Goal: Task Accomplishment & Management: Complete application form

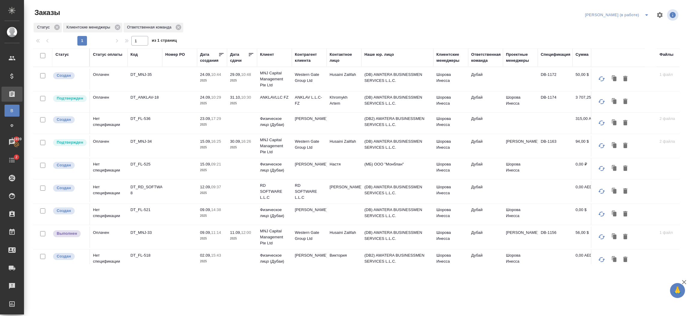
click at [240, 194] on td at bounding box center [242, 191] width 30 height 21
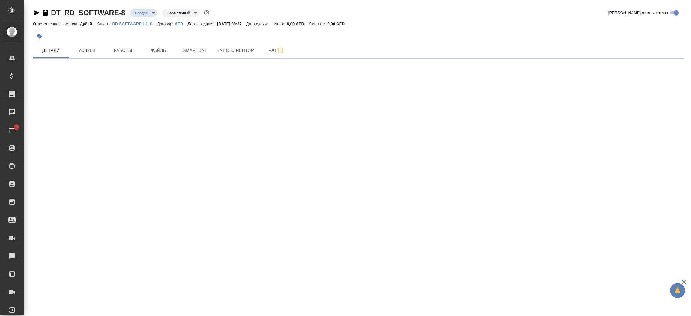
select select "RU"
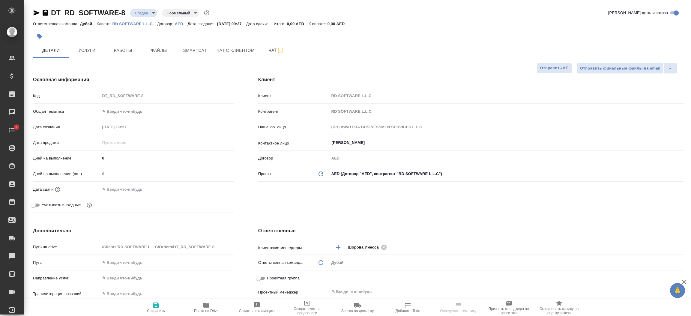
type textarea "x"
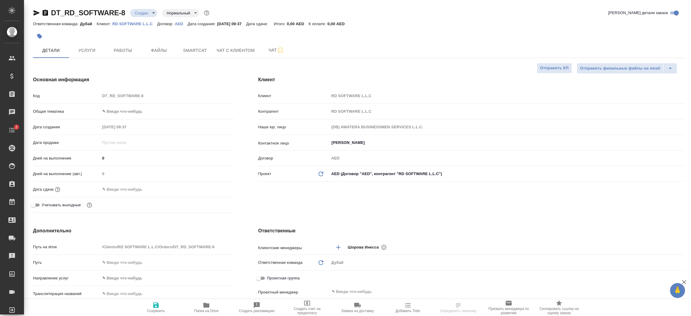
type textarea "x"
click at [140, 24] on p "RD SOFTWARE L.L.C" at bounding box center [135, 24] width 45 height 5
type textarea "x"
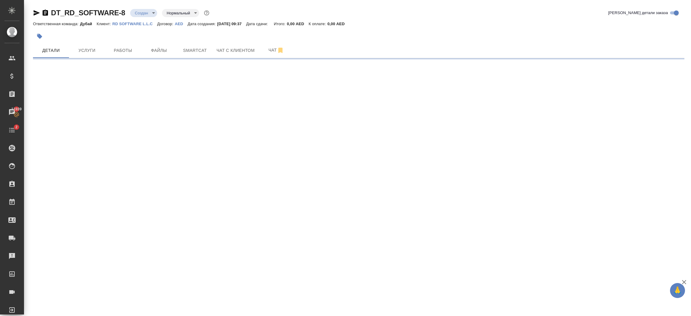
select select "RU"
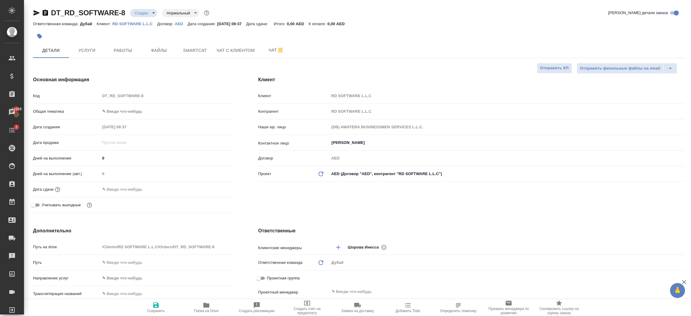
type textarea "x"
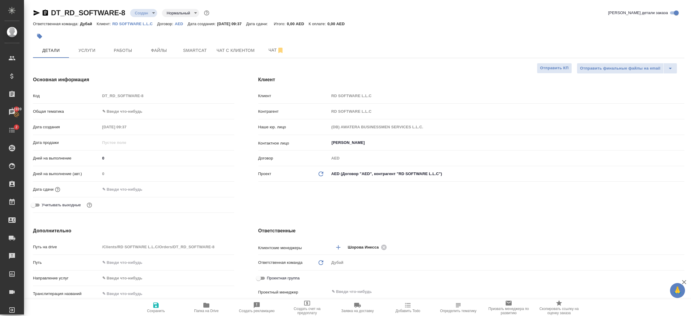
type textarea "x"
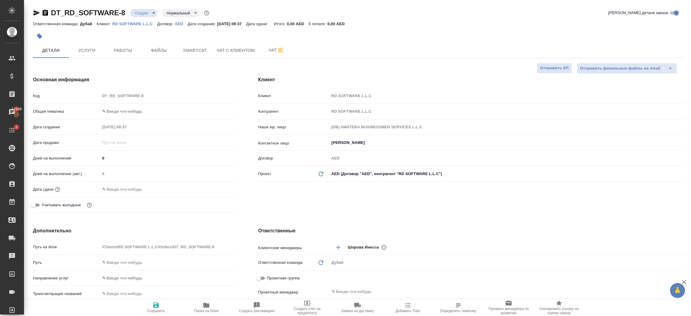
type textarea "x"
click at [298, 204] on div "Клиент Клиент RD SOFTWARE L.L.C Контрагент RD SOFTWARE L.L.C Наше юр. лицо (DB)…" at bounding box center [471, 145] width 450 height 163
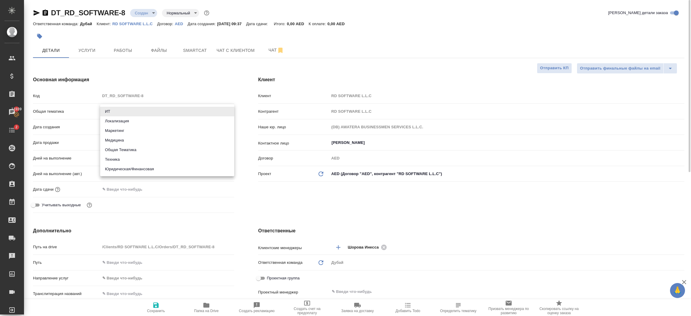
click at [125, 114] on body "🙏 .cls-1 fill:#fff; AWATERA Шорова Инесса i.shorova_kiev Клиенты Спецификации З…" at bounding box center [345, 158] width 691 height 316
click at [129, 148] on li "Общая Тематика" at bounding box center [167, 150] width 134 height 10
type input "obtem"
type textarea "x"
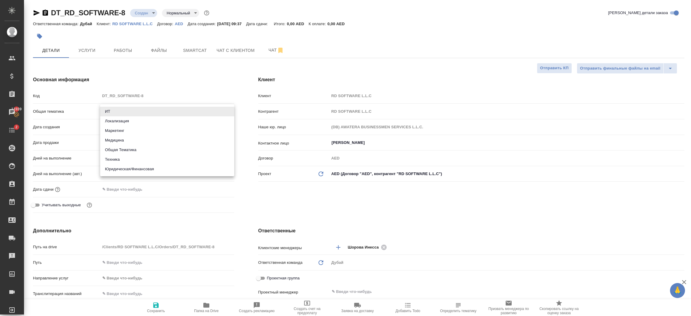
type textarea "x"
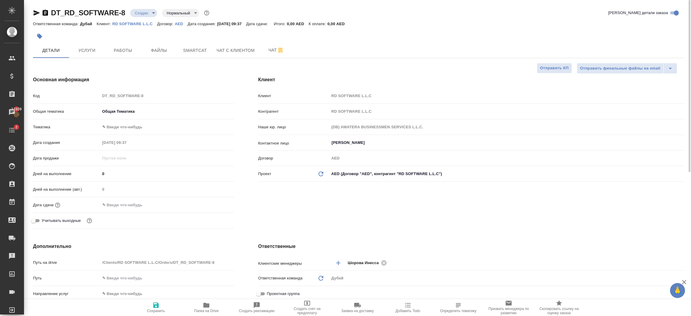
click at [140, 129] on body "🙏 .cls-1 fill:#fff; AWATERA Шорова Инесса i.shorova_kiev Клиенты Спецификации З…" at bounding box center [345, 158] width 691 height 316
click at [147, 129] on li "Общая Тематика" at bounding box center [167, 127] width 134 height 10
type textarea "x"
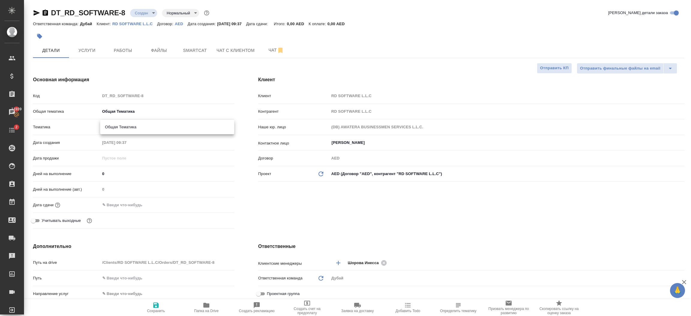
type input "6012b1ca196b0e5c9229a120"
click at [136, 201] on input "text" at bounding box center [126, 205] width 53 height 9
click at [215, 204] on icon "button" at bounding box center [216, 204] width 7 height 7
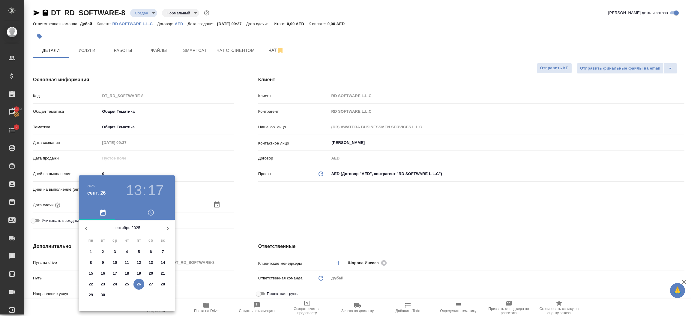
click at [167, 225] on icon "button" at bounding box center [167, 228] width 7 height 7
click at [139, 293] on p "31" at bounding box center [139, 295] width 5 height 6
type input "31.10.2025 13:17"
type textarea "x"
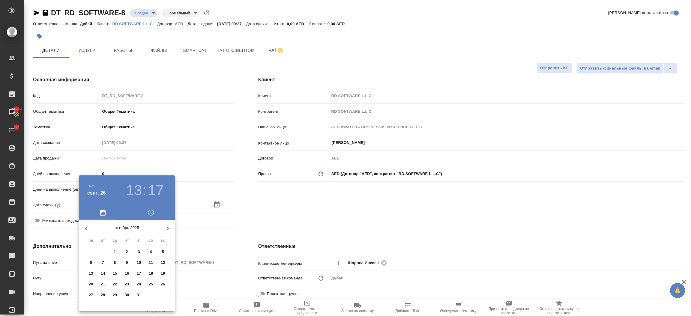
type textarea "x"
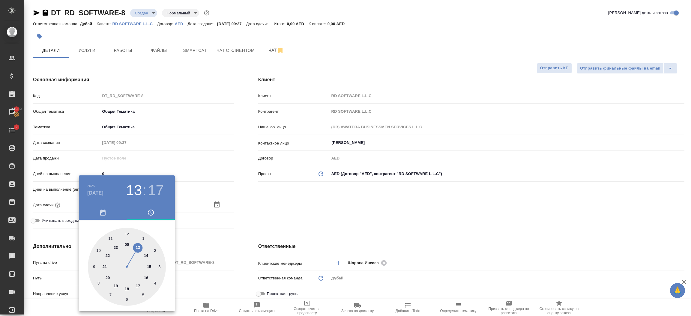
click at [264, 236] on div at bounding box center [345, 158] width 691 height 316
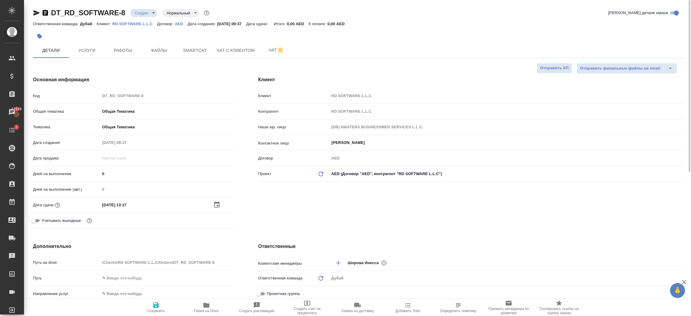
click at [159, 311] on span "Сохранить" at bounding box center [156, 311] width 18 height 4
type textarea "x"
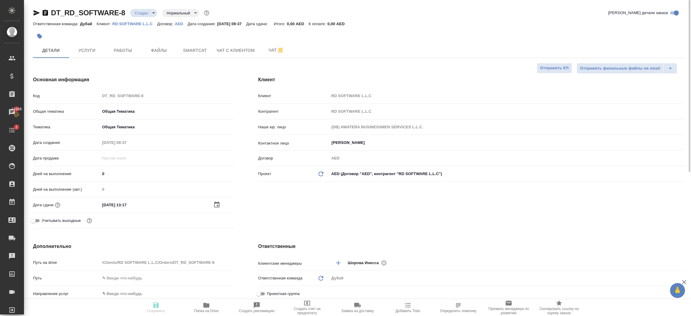
type textarea "x"
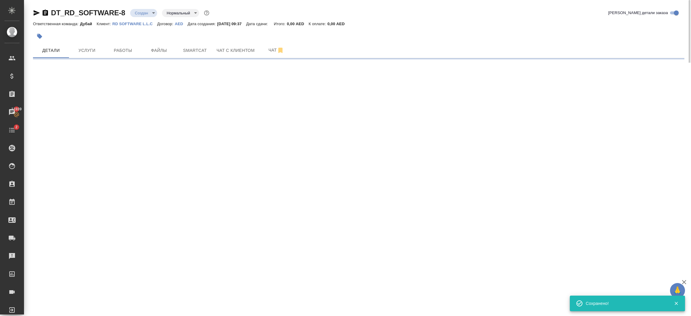
select select "RU"
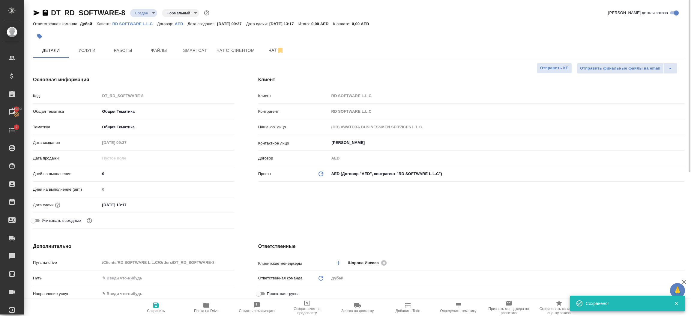
type textarea "x"
click at [329, 214] on div "Клиент Клиент RD SOFTWARE L.L.C Контрагент RD SOFTWARE L.L.C Наше юр. лицо (DB)…" at bounding box center [471, 153] width 450 height 179
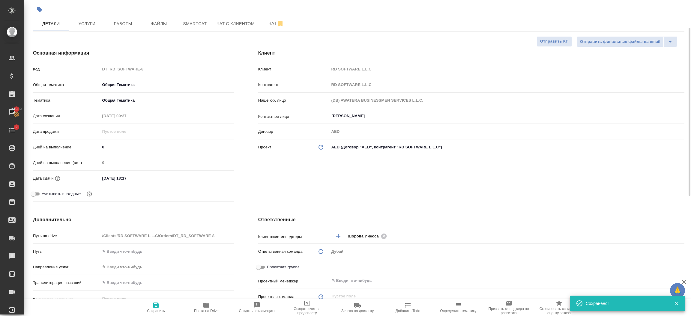
scroll to position [36, 0]
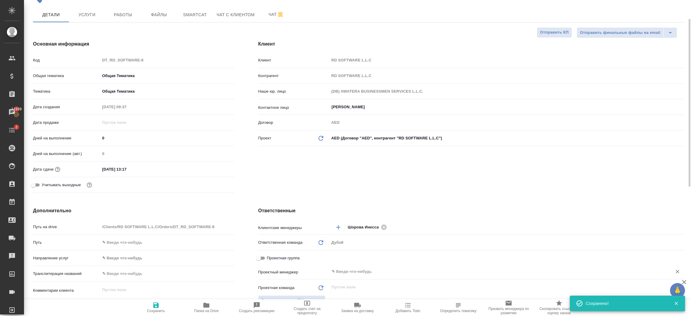
click at [344, 268] on input "text" at bounding box center [497, 271] width 332 height 7
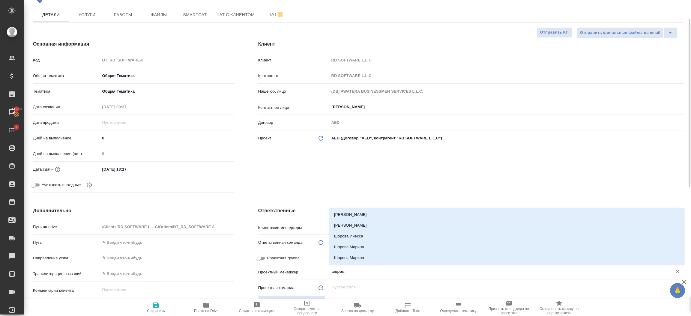
type input "шорова"
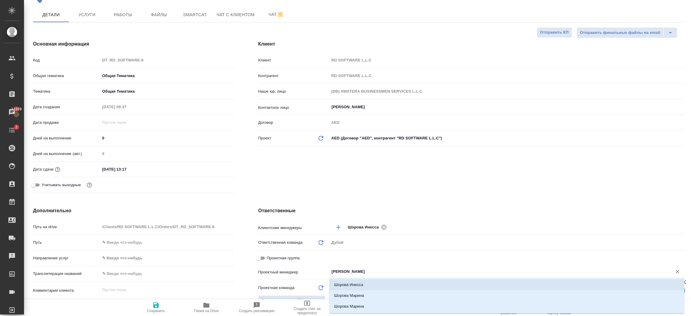
click at [347, 282] on li "Шорова Инесса" at bounding box center [506, 285] width 355 height 11
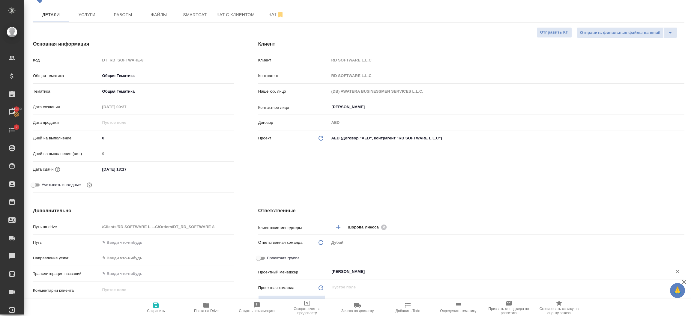
type textarea "x"
type input "Шорова Инесса"
click at [161, 306] on span "Сохранить" at bounding box center [155, 307] width 43 height 11
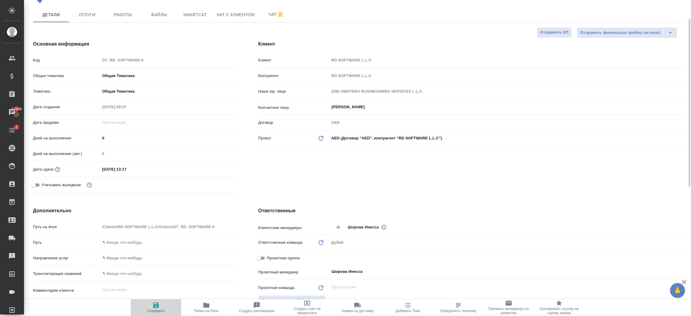
type textarea "x"
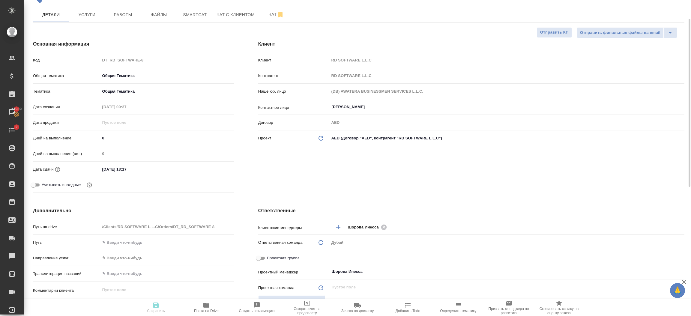
type textarea "x"
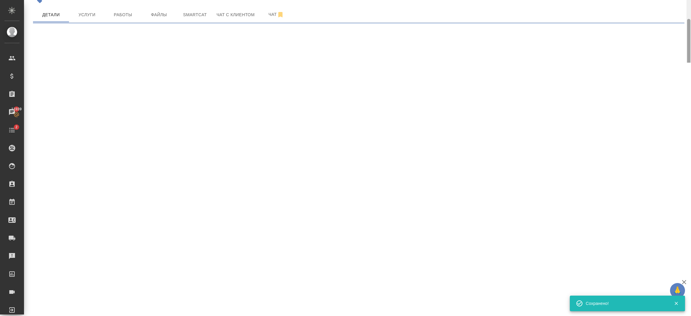
select select "RU"
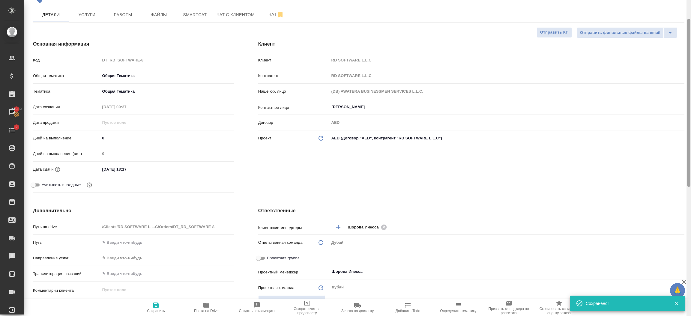
type textarea "x"
click at [83, 14] on span "Услуги" at bounding box center [87, 15] width 29 height 8
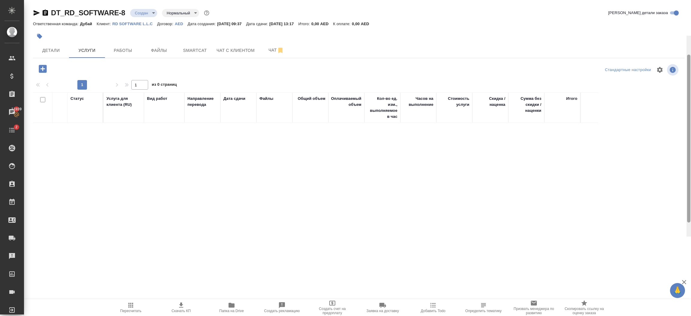
click at [691, 11] on div "DT_RD_SOFTWARE-8 Создан new Нормальный normal Кратко детали заказа Ответственна…" at bounding box center [357, 118] width 667 height 237
click at [42, 67] on icon "button" at bounding box center [43, 69] width 8 height 8
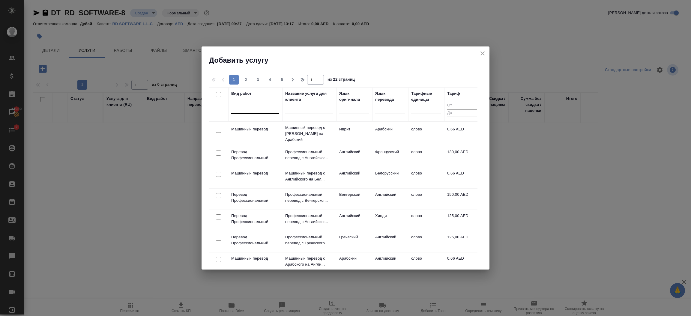
click at [269, 110] on div at bounding box center [255, 108] width 48 height 9
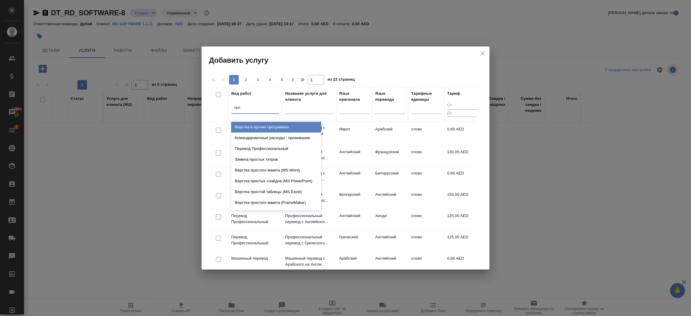
type input "проф"
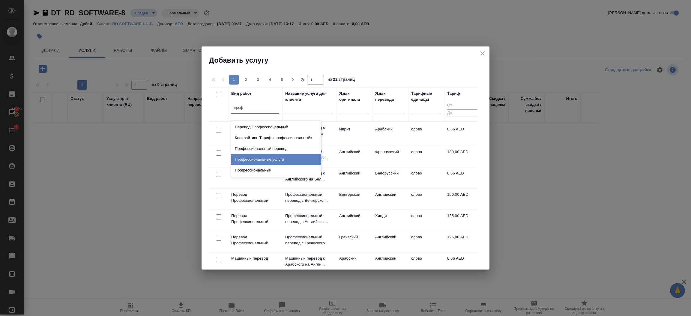
click at [287, 158] on div "Профессиональные услуги" at bounding box center [276, 159] width 90 height 11
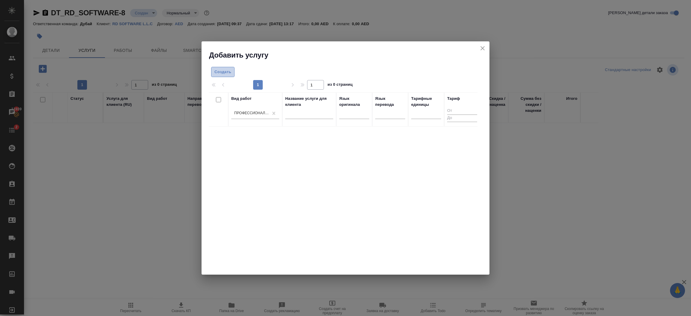
click at [222, 73] on span "Создать" at bounding box center [223, 72] width 17 height 7
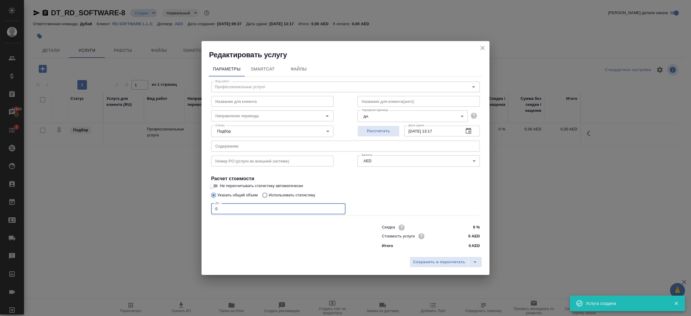
click at [263, 212] on input "0" at bounding box center [278, 208] width 134 height 11
type input "1"
click at [471, 236] on input "0 AED" at bounding box center [469, 236] width 23 height 9
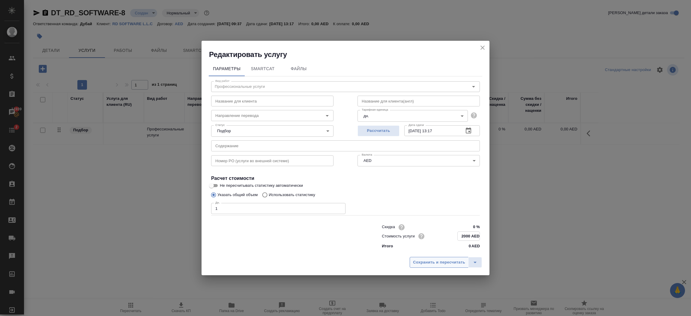
type input "2000 AED"
click at [453, 263] on span "Сохранить и пересчитать" at bounding box center [439, 262] width 52 height 7
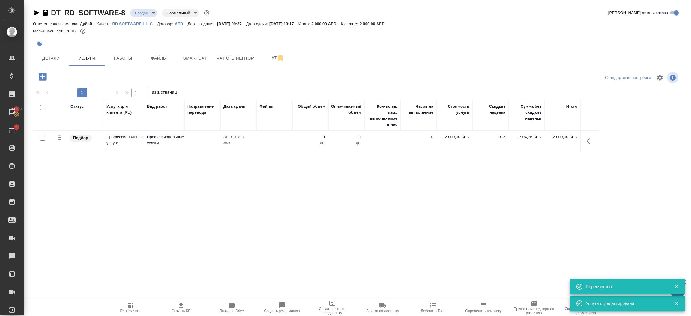
click at [128, 313] on span "Пересчитать" at bounding box center [130, 311] width 21 height 4
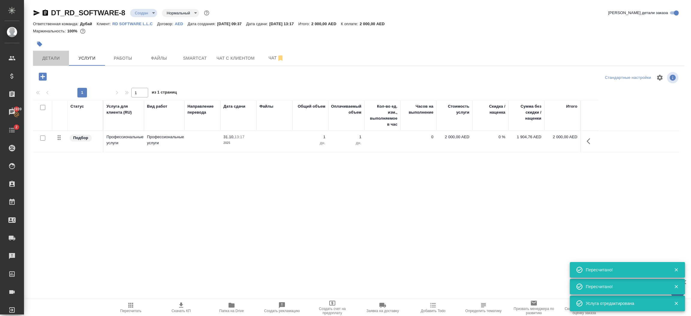
click at [55, 60] on span "Детали" at bounding box center [51, 59] width 29 height 8
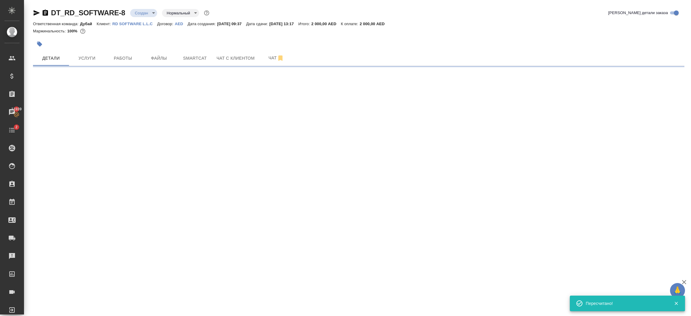
select select "RU"
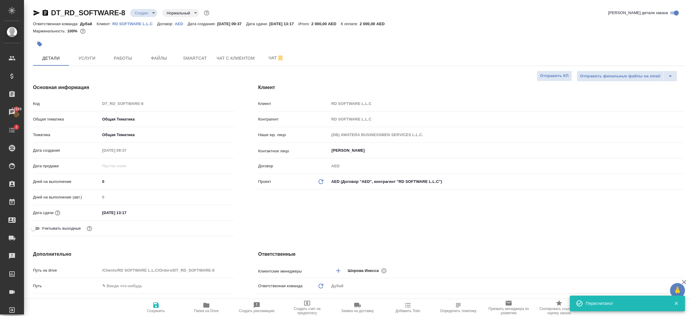
type textarea "x"
click at [446, 232] on div "Клиент Клиент RD SOFTWARE L.L.C Контрагент RD SOFTWARE L.L.C Наше юр. лицо (DB)…" at bounding box center [471, 161] width 450 height 179
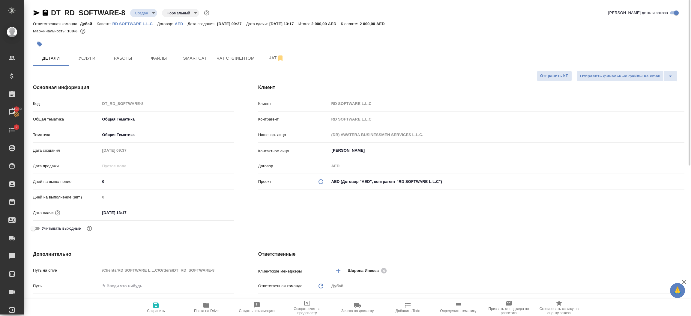
click at [142, 11] on body "🙏 .cls-1 fill:#fff; AWATERA Шорова Инесса i.shorova_kiev Клиенты Спецификации З…" at bounding box center [345, 158] width 691 height 316
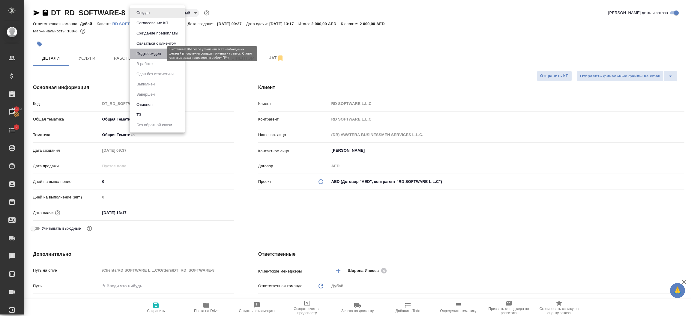
click at [150, 54] on button "Подтвержден" at bounding box center [149, 53] width 28 height 7
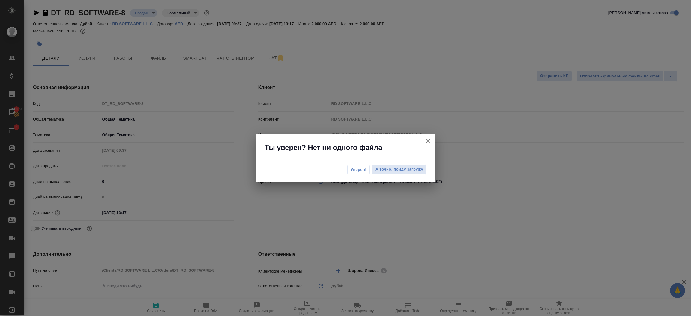
click at [358, 171] on span "Уверен!" at bounding box center [359, 170] width 16 height 6
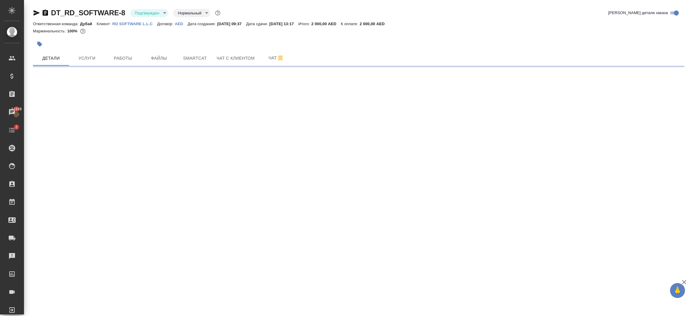
select select "RU"
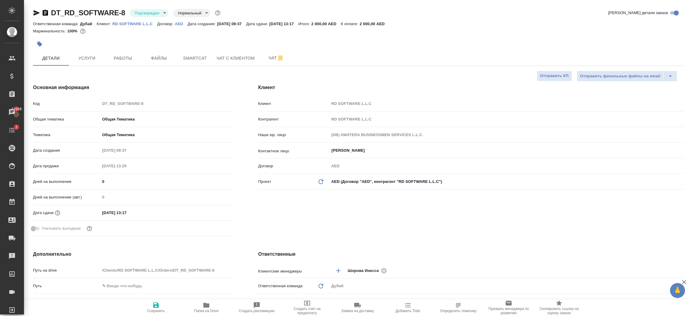
type textarea "x"
click at [321, 232] on div "Клиент Клиент RD SOFTWARE L.L.C Контрагент RD SOFTWARE L.L.C Наше юр. лицо (DB)…" at bounding box center [471, 161] width 450 height 179
click at [92, 59] on span "Услуги" at bounding box center [87, 59] width 29 height 8
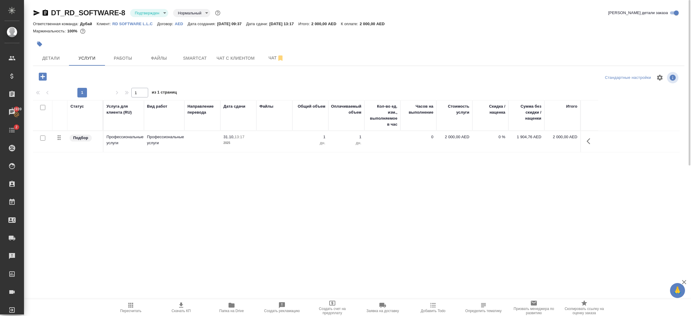
click at [589, 143] on icon "button" at bounding box center [589, 141] width 4 height 6
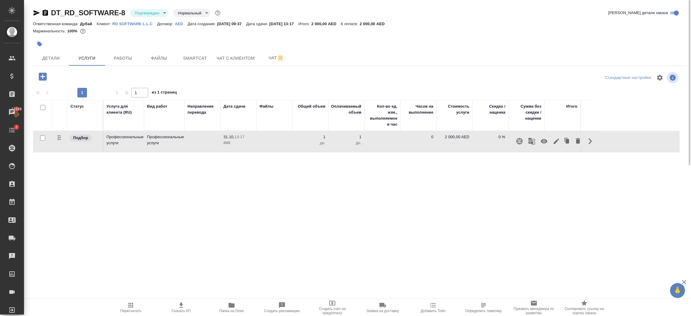
click at [556, 138] on icon "button" at bounding box center [556, 141] width 7 height 7
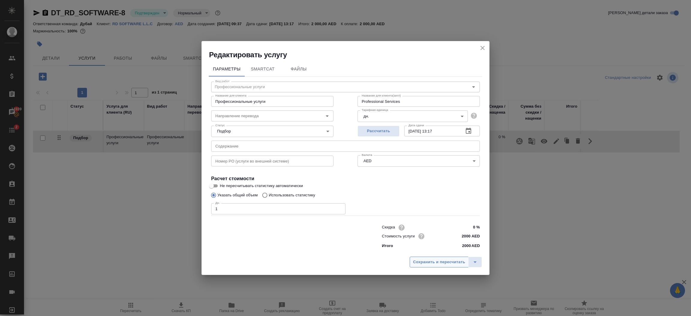
click at [418, 262] on span "Сохранить и пересчитать" at bounding box center [439, 262] width 52 height 7
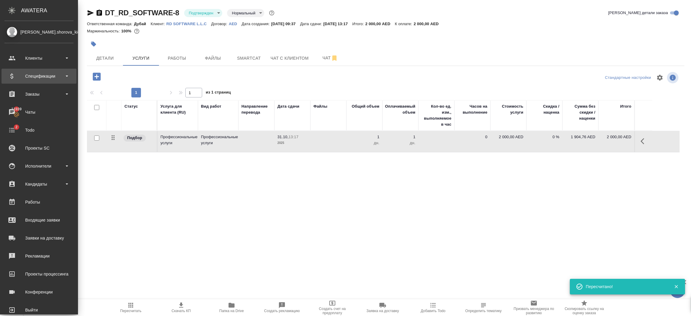
click at [37, 77] on div "Спецификации" at bounding box center [39, 76] width 69 height 9
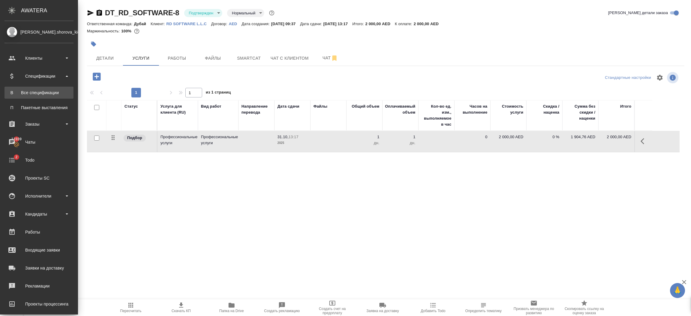
click at [43, 95] on div "Все спецификации" at bounding box center [39, 93] width 63 height 6
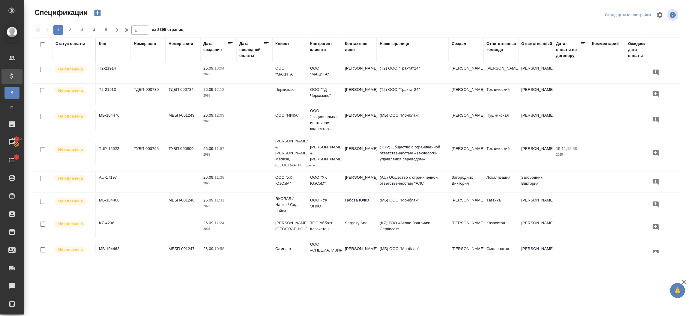
click at [281, 26] on div "1 2 3 4 5 1 из 3395 страниц" at bounding box center [359, 30] width 652 height 10
click at [98, 14] on icon "button" at bounding box center [97, 13] width 6 height 6
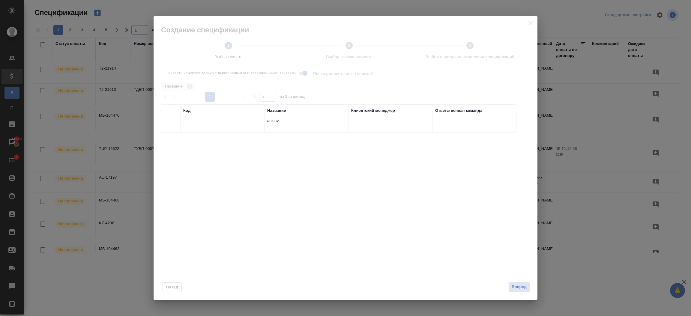
click at [291, 120] on input "anklav" at bounding box center [306, 122] width 78 height 8
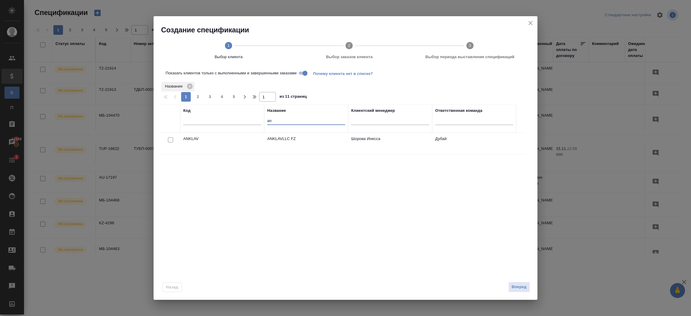
type input "a"
type input "RD So"
click at [299, 73] on input "Показать клиентов только с выполненными и завершенными заказами" at bounding box center [305, 73] width 22 height 7
click at [171, 141] on input "checkbox" at bounding box center [170, 139] width 5 height 5
checkbox input "true"
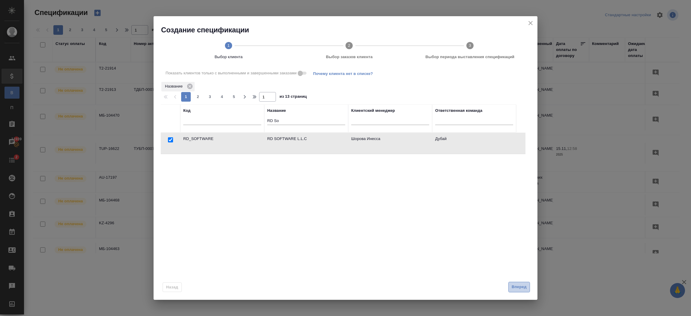
click at [521, 287] on span "Вперед" at bounding box center [519, 287] width 15 height 7
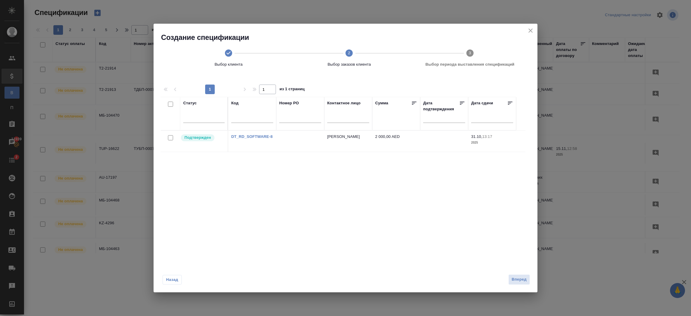
click at [170, 138] on input "checkbox" at bounding box center [170, 137] width 5 height 5
checkbox input "true"
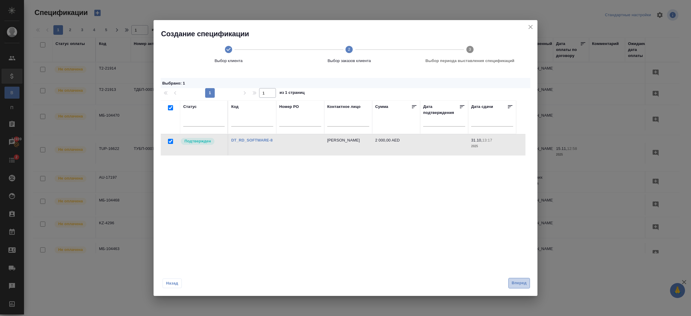
click at [519, 281] on span "Вперед" at bounding box center [519, 283] width 15 height 7
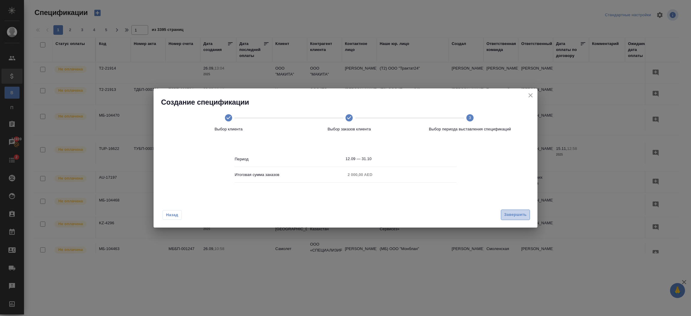
click at [520, 217] on span "Завершить" at bounding box center [515, 215] width 23 height 7
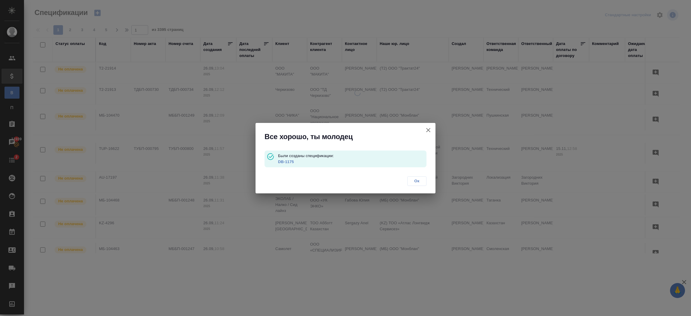
click at [287, 159] on p "DB-1175" at bounding box center [352, 162] width 149 height 6
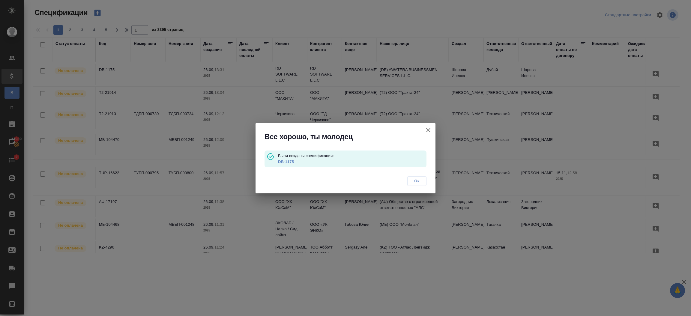
click at [285, 162] on link "DB-1175" at bounding box center [286, 162] width 16 height 5
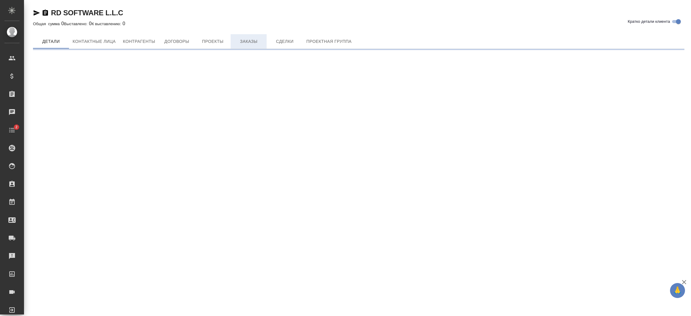
click at [251, 45] on button "Заказы" at bounding box center [249, 41] width 36 height 14
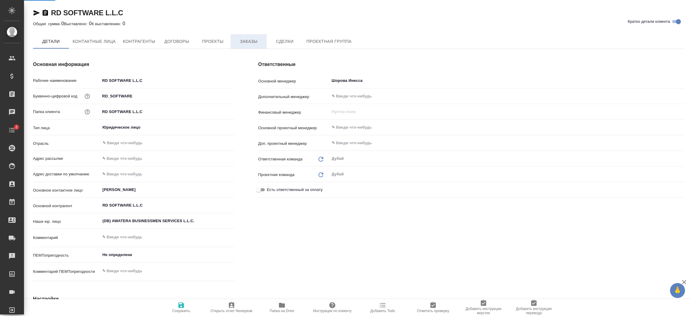
type textarea "x"
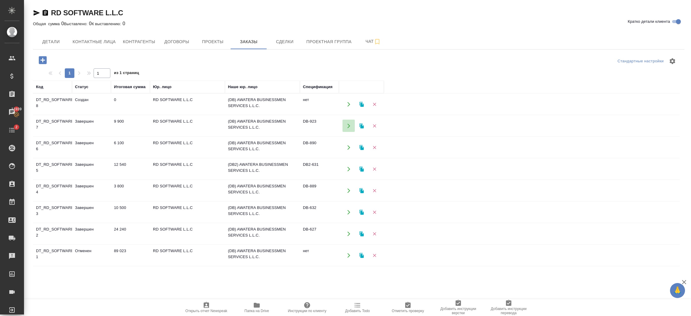
click at [348, 125] on icon "button" at bounding box center [348, 126] width 3 height 5
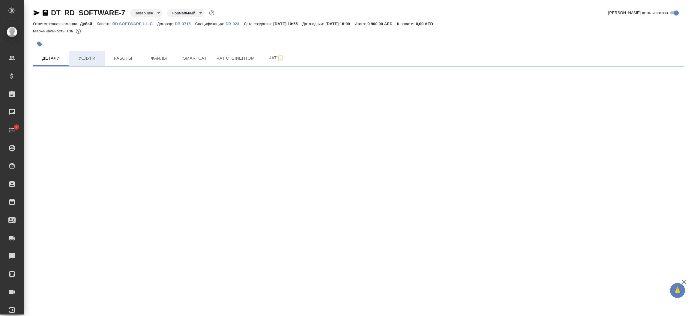
select select "RU"
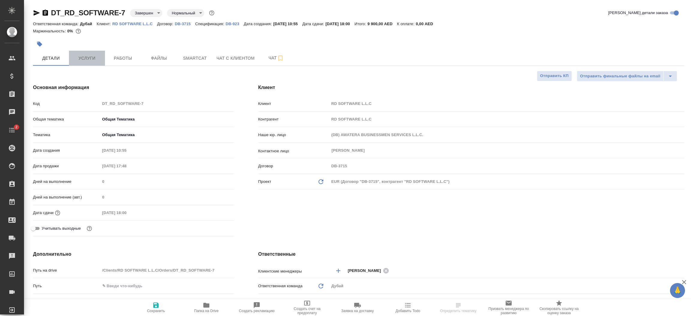
type textarea "x"
click at [84, 57] on span "Услуги" at bounding box center [87, 59] width 29 height 8
type textarea "x"
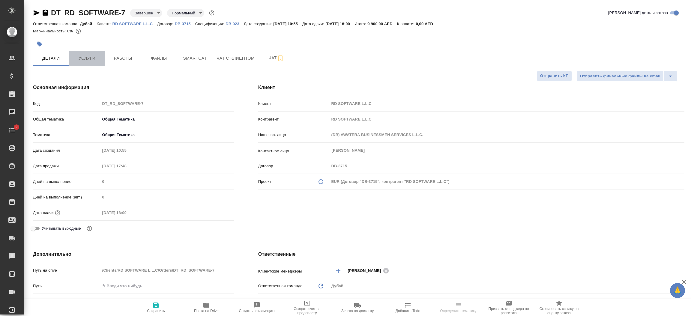
type textarea "x"
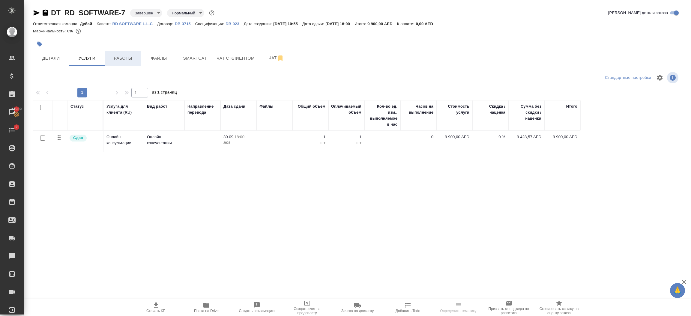
click at [123, 59] on span "Работы" at bounding box center [123, 59] width 29 height 8
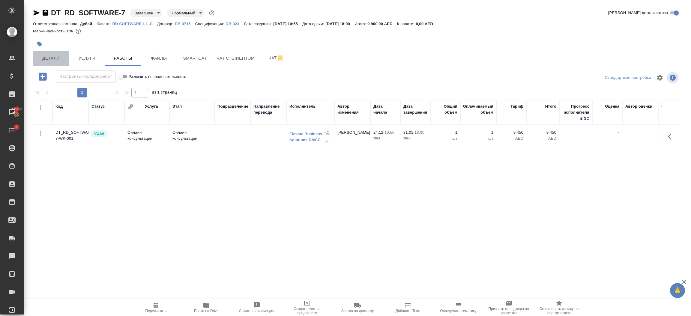
click at [55, 59] on span "Детали" at bounding box center [51, 59] width 29 height 8
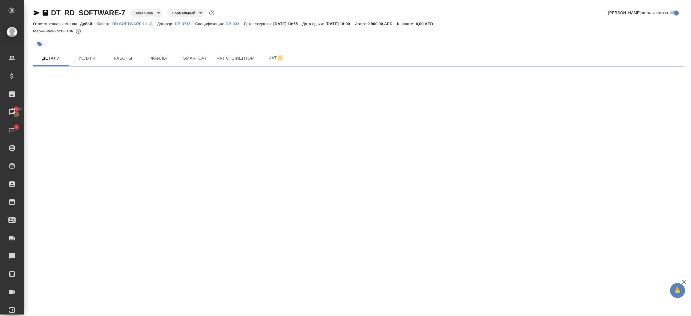
select select "RU"
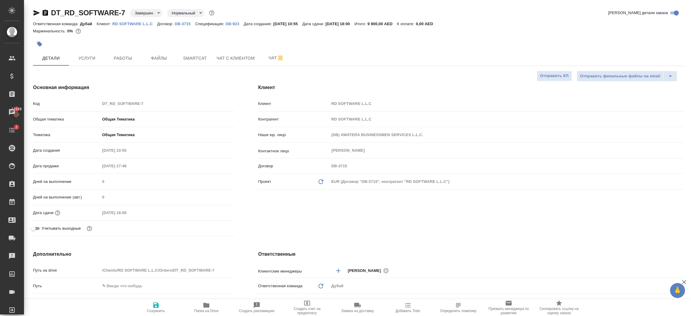
type textarea "x"
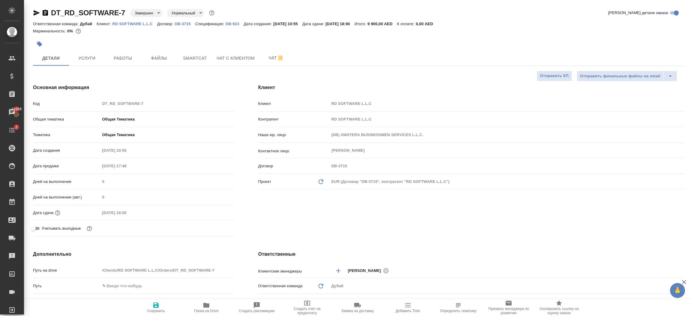
type textarea "x"
click at [96, 61] on span "Услуги" at bounding box center [87, 59] width 29 height 8
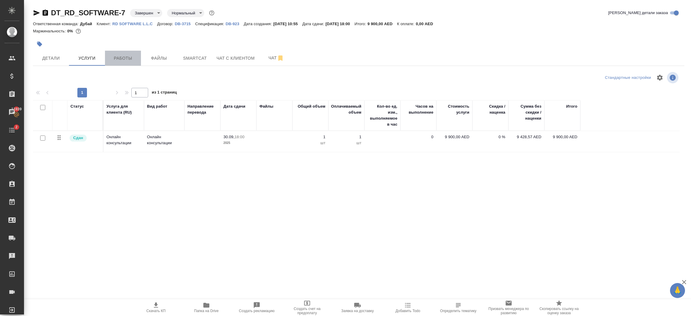
click at [126, 58] on span "Работы" at bounding box center [123, 59] width 29 height 8
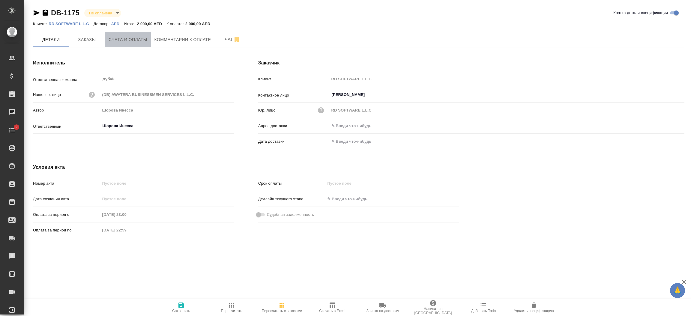
click at [131, 40] on span "Счета и оплаты" at bounding box center [128, 40] width 39 height 8
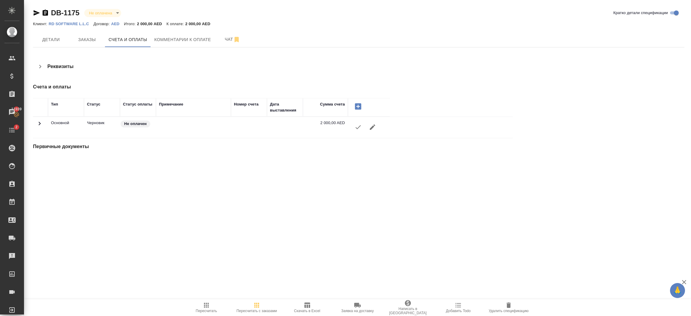
drag, startPoint x: 354, startPoint y: 128, endPoint x: 338, endPoint y: 183, distance: 57.3
click at [338, 183] on div ".cls-1 fill:#fff; AWATERA [PERSON_NAME].shorova_kiev Клиенты Спецификации Заказ…" at bounding box center [345, 158] width 691 height 316
click at [356, 129] on icon "button" at bounding box center [358, 127] width 7 height 7
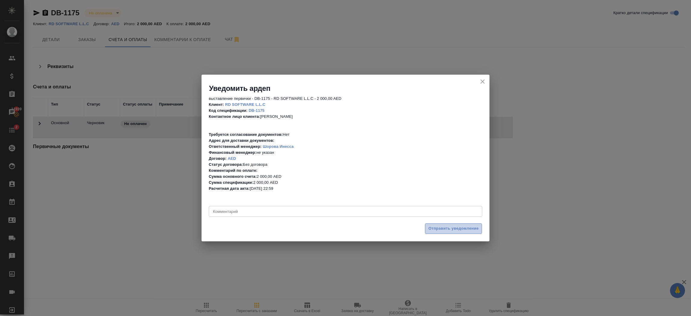
click at [455, 227] on span "Отправить уведомление" at bounding box center [453, 228] width 50 height 7
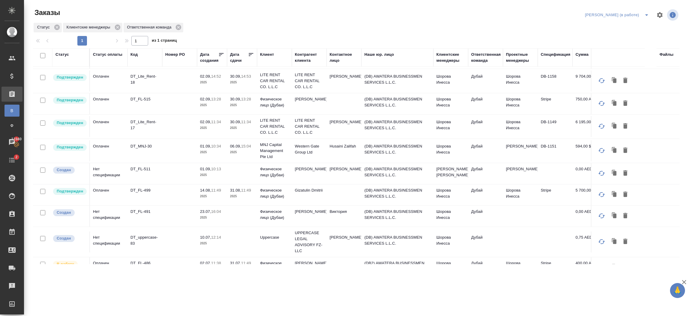
scroll to position [201, 0]
click at [177, 127] on td at bounding box center [179, 127] width 35 height 21
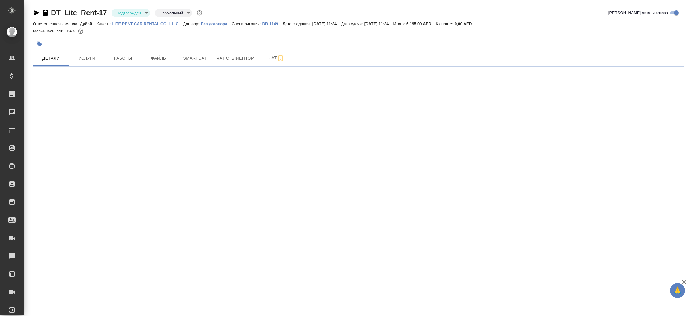
select select "RU"
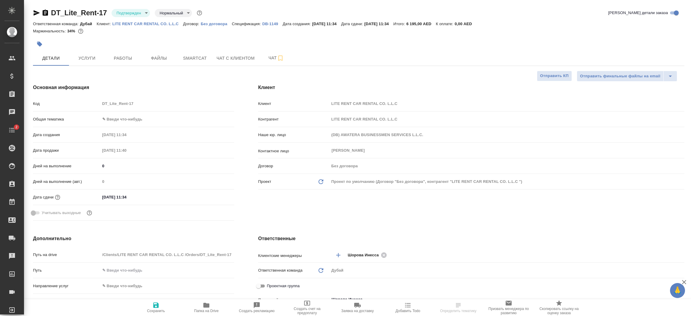
type textarea "x"
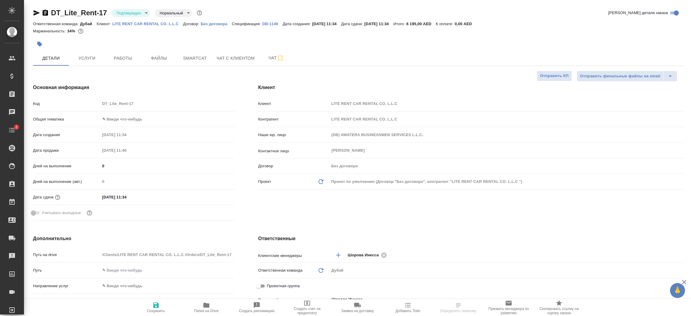
type textarea "x"
click at [157, 23] on p "LITE RENT CAR RENTAL CO. L.L.C" at bounding box center [148, 24] width 71 height 5
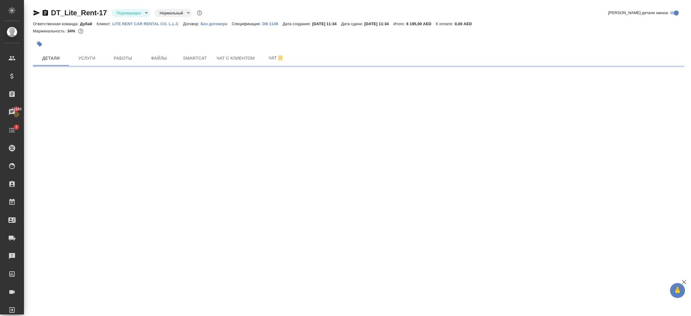
select select "RU"
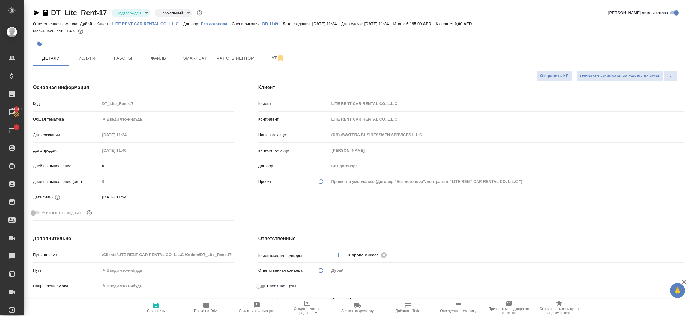
type textarea "x"
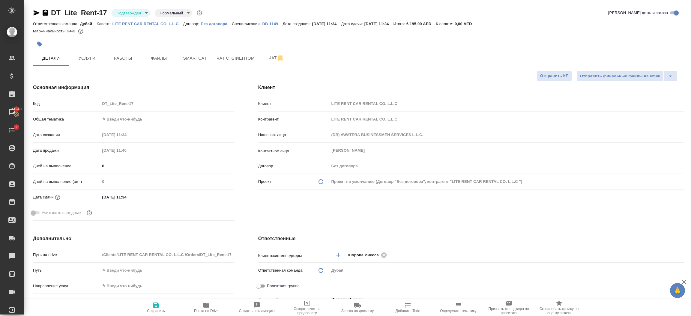
type textarea "x"
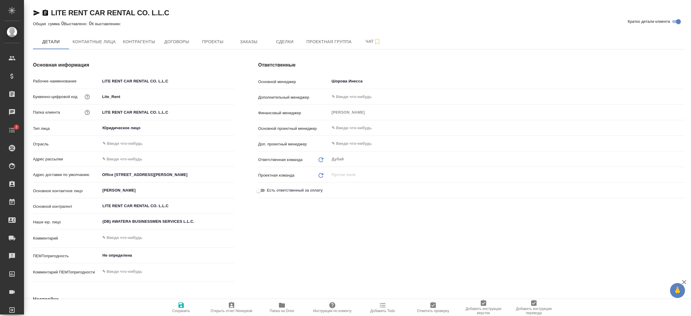
type textarea "x"
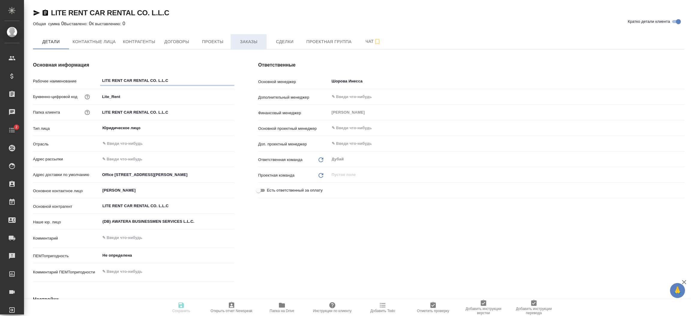
type textarea "x"
click at [244, 44] on span "Заказы" at bounding box center [248, 42] width 29 height 8
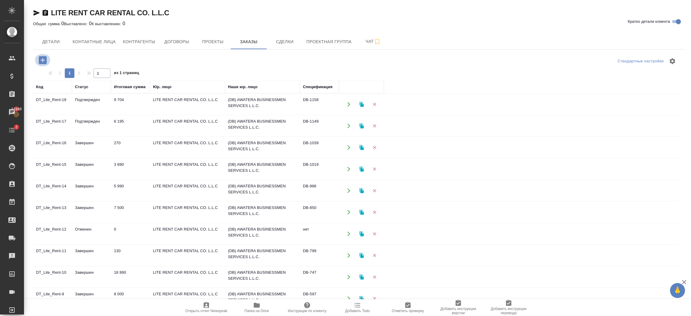
click at [45, 56] on icon "button" at bounding box center [43, 60] width 11 height 11
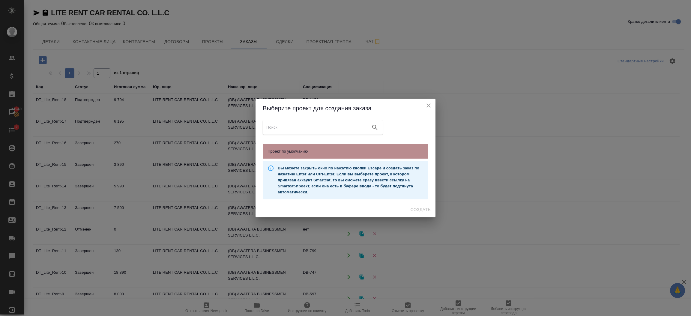
click at [291, 151] on span "Проект по умолчанию" at bounding box center [346, 152] width 156 height 6
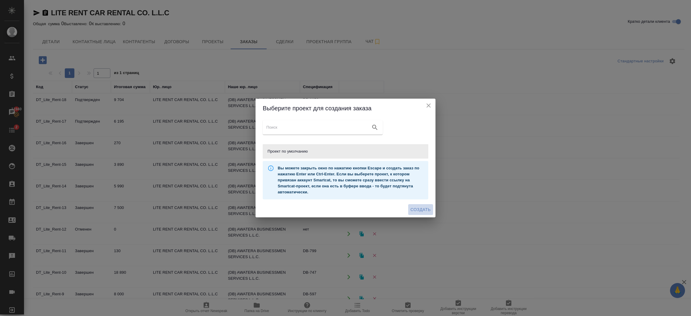
click at [419, 210] on span "Создать" at bounding box center [421, 210] width 20 height 8
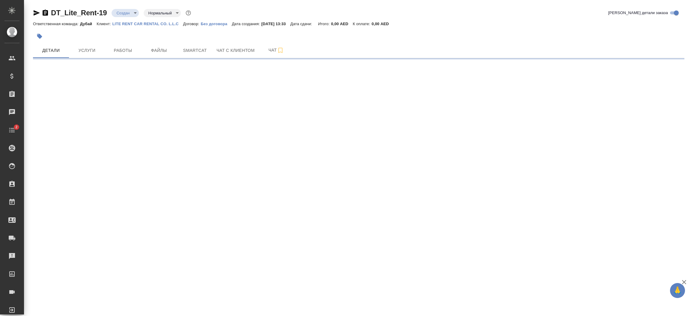
select select "RU"
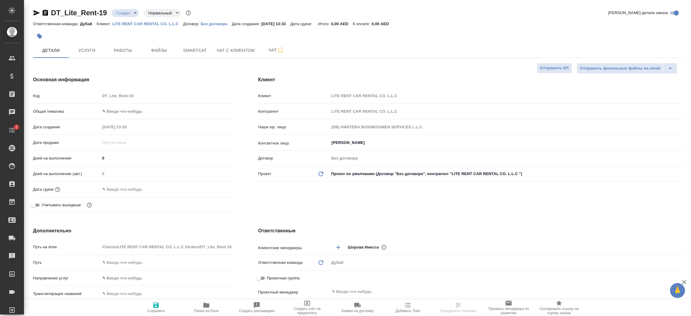
type textarea "x"
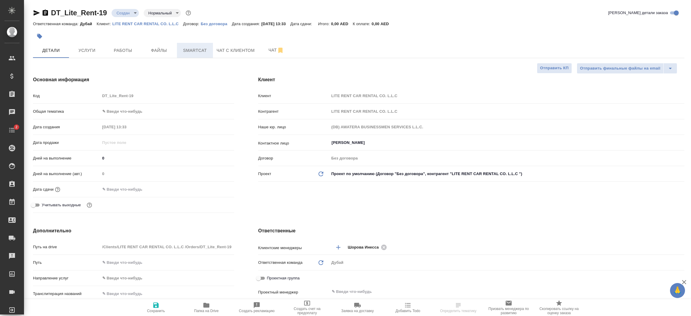
type textarea "x"
click at [266, 200] on div "Клиент Клиент LITE RENT CAR RENTAL CO. L.L.C Контрагент LITE RENT CAR RENTAL CO…" at bounding box center [471, 145] width 450 height 163
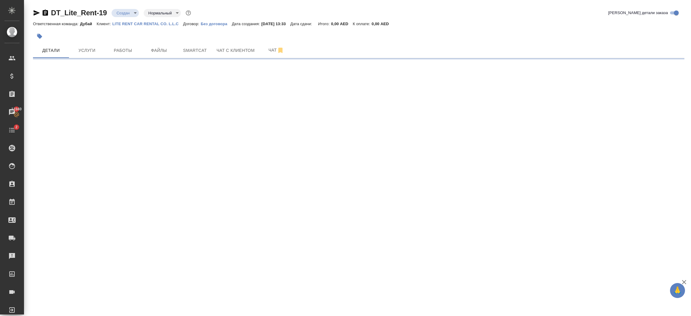
select select "RU"
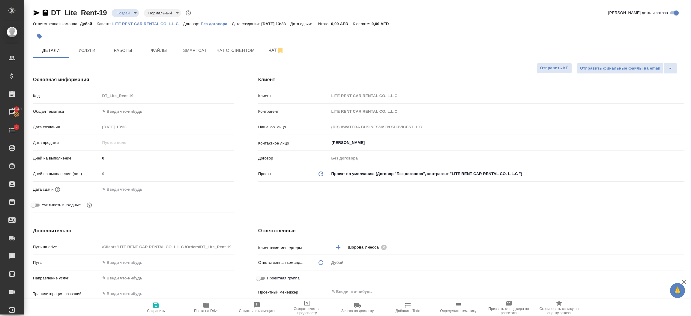
type textarea "x"
click at [142, 111] on body "🙏 .cls-1 fill:#fff; AWATERA [PERSON_NAME].shorova_kiev Клиенты Спецификации Зак…" at bounding box center [345, 158] width 691 height 316
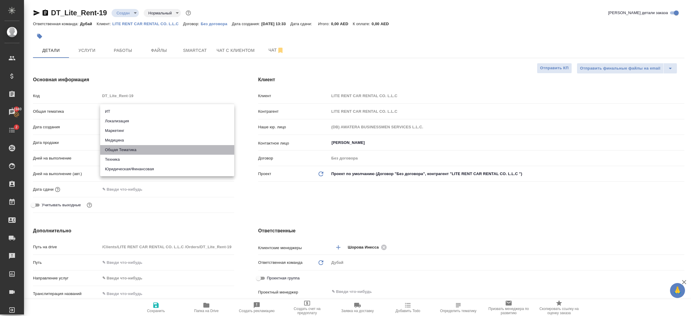
click at [141, 149] on li "Общая Тематика" at bounding box center [167, 150] width 134 height 10
type input "obtem"
type textarea "x"
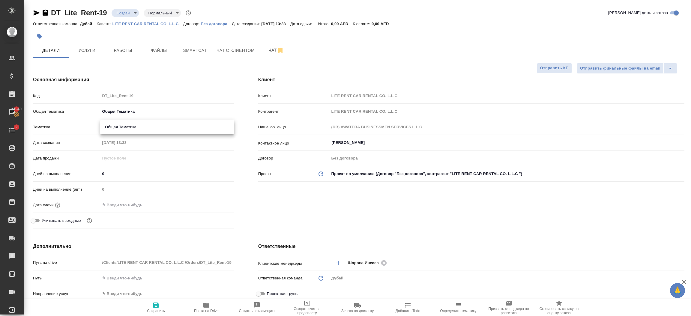
click at [135, 124] on body "🙏 .cls-1 fill:#fff; AWATERA [PERSON_NAME].shorova_kiev Клиенты Спецификации Зак…" at bounding box center [345, 158] width 691 height 316
click at [139, 127] on li "Общая Тематика" at bounding box center [167, 127] width 134 height 10
type textarea "x"
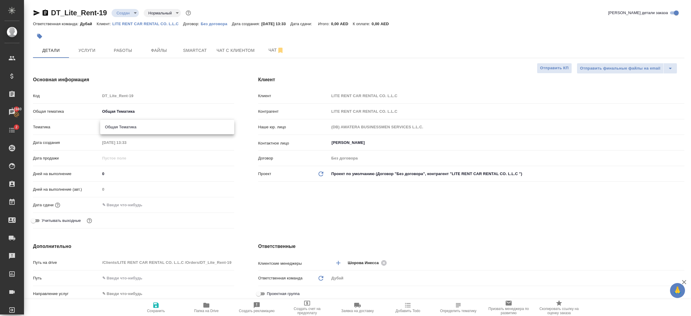
type input "6012b1ca196b0e5c9229a120"
click at [312, 204] on div "Клиент Клиент LITE RENT CAR RENTAL CO. L.L.C Контрагент LITE RENT CAR RENTAL CO…" at bounding box center [471, 153] width 450 height 179
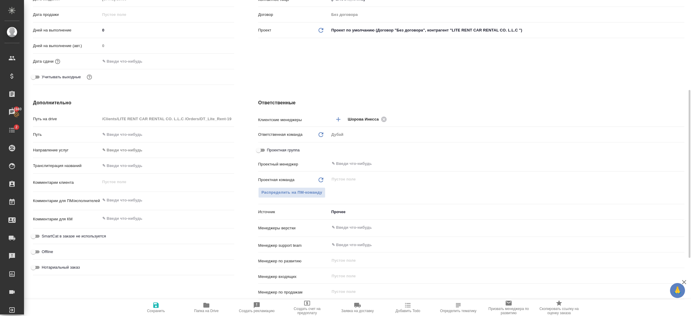
scroll to position [153, 0]
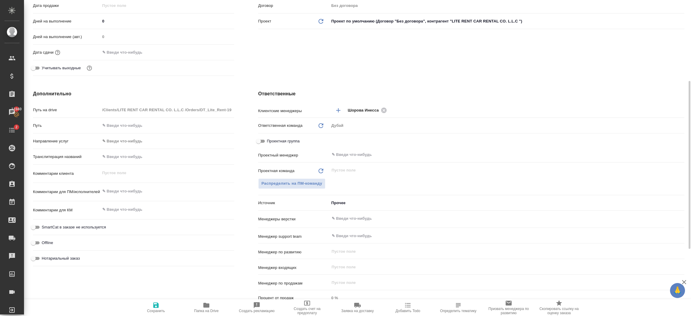
type textarea "x"
click at [161, 189] on textarea at bounding box center [168, 192] width 134 height 10
type textarea "x"
type textarea "d"
type textarea "x"
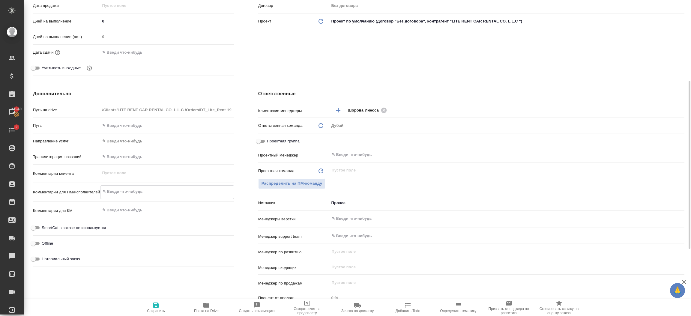
type textarea "x"
type textarea "о"
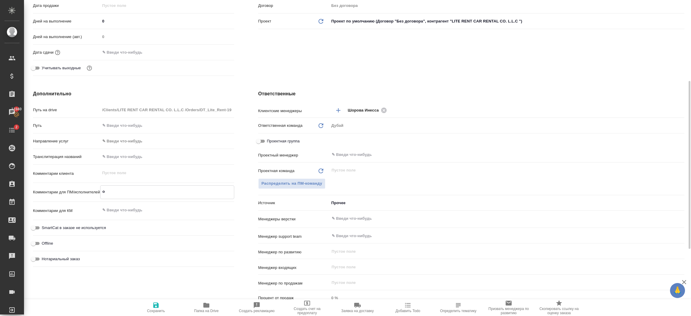
type textarea "x"
type textarea "об"
type textarea "x"
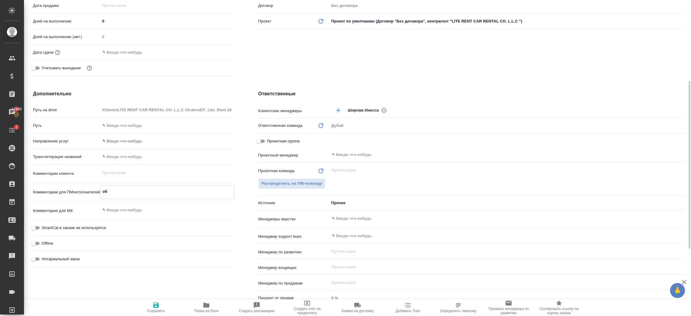
type textarea "x"
type textarea "обн"
type textarea "x"
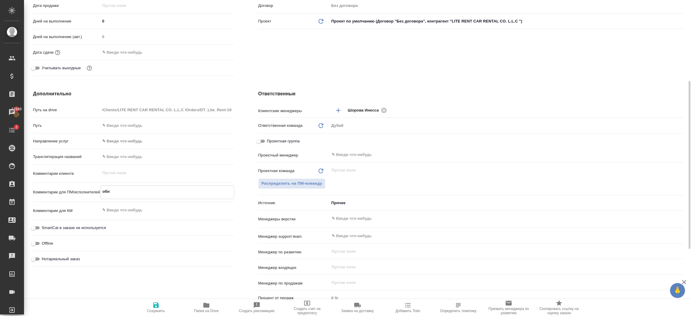
type textarea "x"
type textarea "обновл"
type textarea "x"
type textarea "обновле"
type textarea "x"
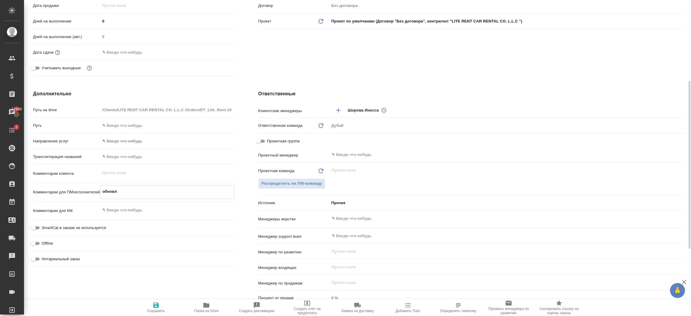
type textarea "x"
type textarea "обновление визы"
type textarea "x"
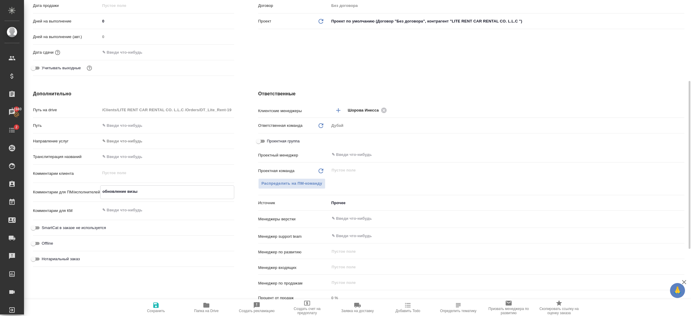
type textarea "обновление визы"
type textarea "x"
type textarea "обновление визы дл"
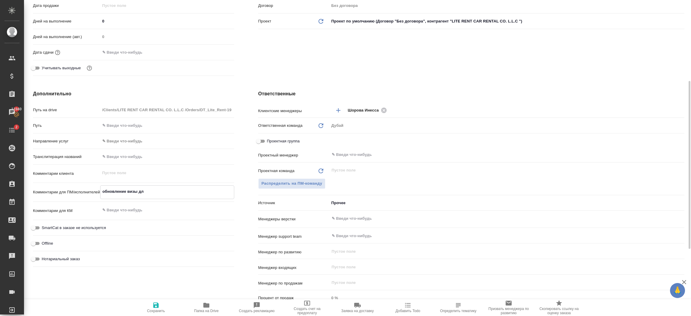
type textarea "x"
type textarea "обновление визы для И"
type textarea "x"
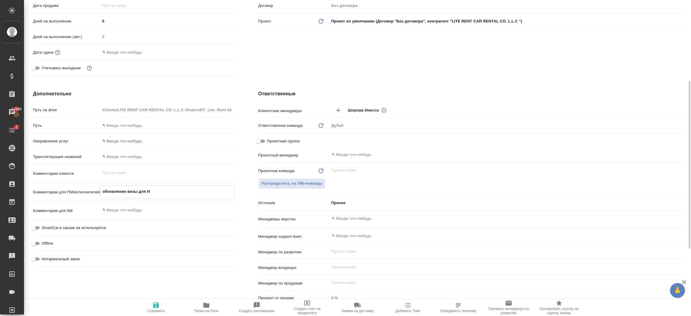
type textarea "x"
type textarea "обновление визы для Ил"
type textarea "x"
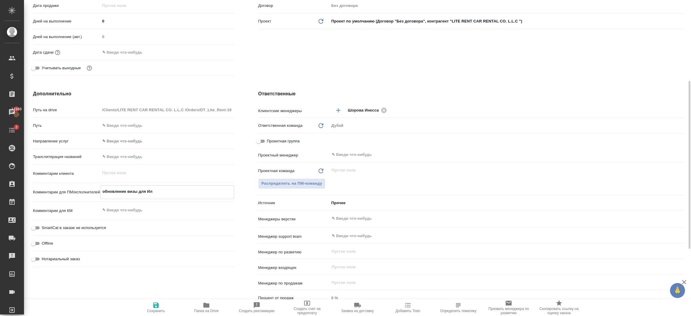
type textarea "x"
type textarea "обновление визы для Иль"
type textarea "x"
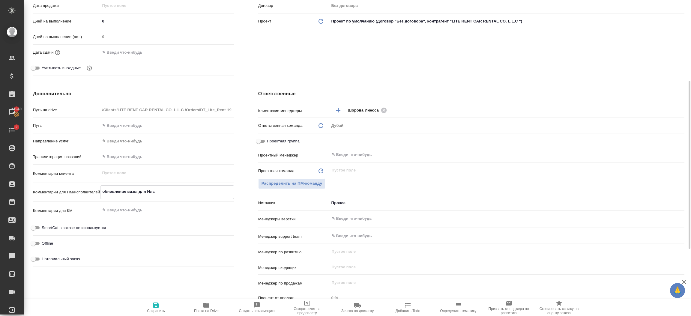
type textarea "обновление визы для Ильи"
type textarea "x"
type textarea "обновление визы для Ильи"
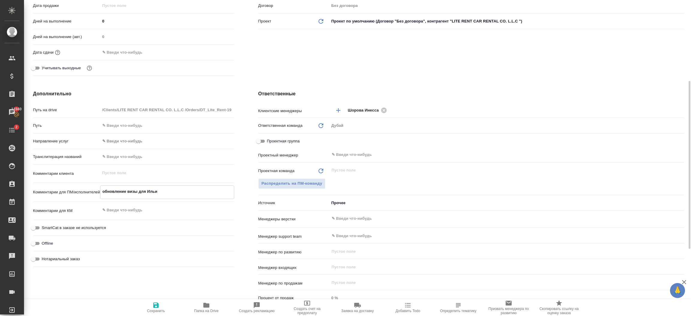
type textarea "x"
click at [156, 306] on icon "button" at bounding box center [155, 305] width 5 height 5
type textarea "x"
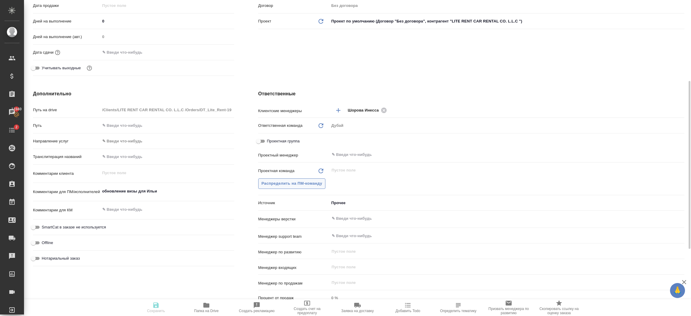
type textarea "x"
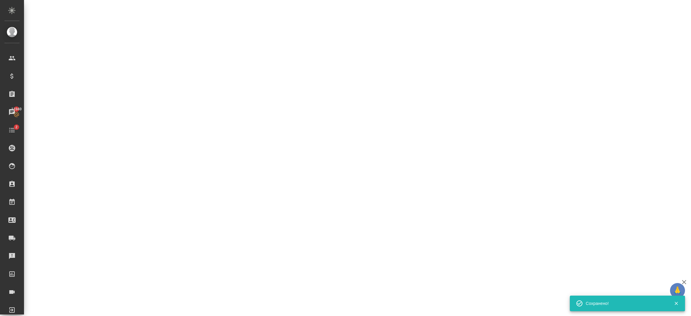
select select "RU"
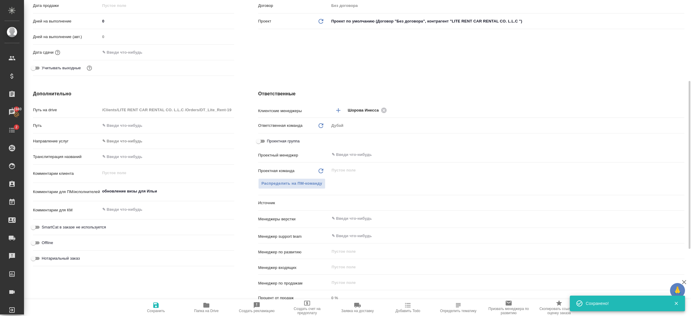
type textarea "x"
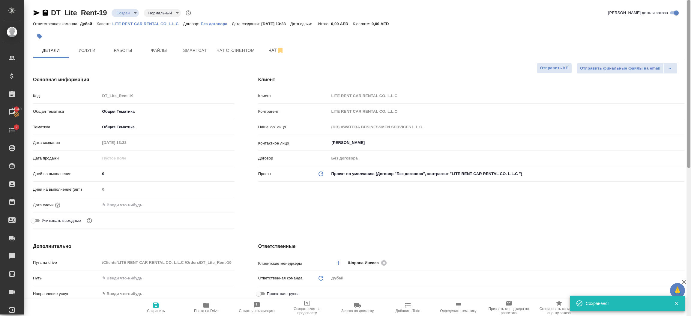
click at [691, 42] on div at bounding box center [689, 158] width 5 height 317
click at [145, 204] on input "text" at bounding box center [126, 205] width 53 height 9
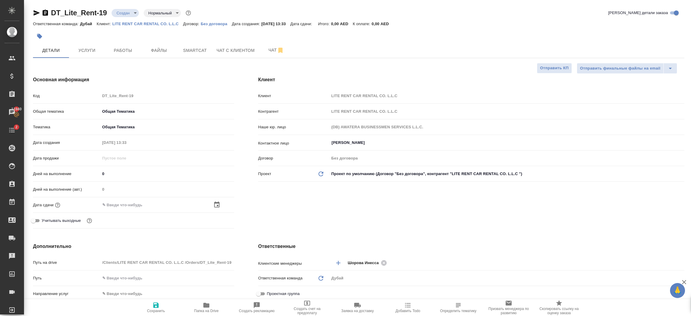
click at [221, 205] on div at bounding box center [223, 204] width 21 height 7
click at [218, 205] on icon "button" at bounding box center [216, 205] width 5 height 6
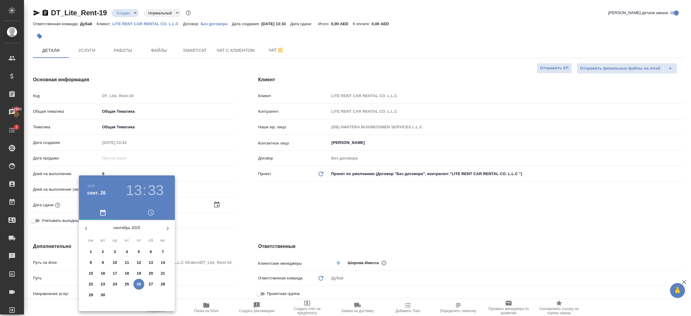
click at [165, 230] on icon "button" at bounding box center [167, 228] width 7 height 7
click at [138, 295] on p "31" at bounding box center [139, 295] width 5 height 6
type input "[DATE] 13:33"
type textarea "x"
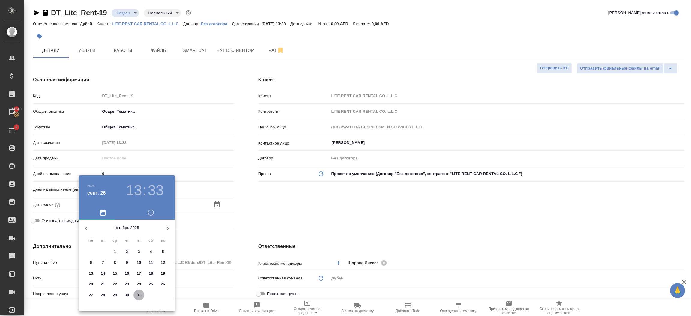
type textarea "x"
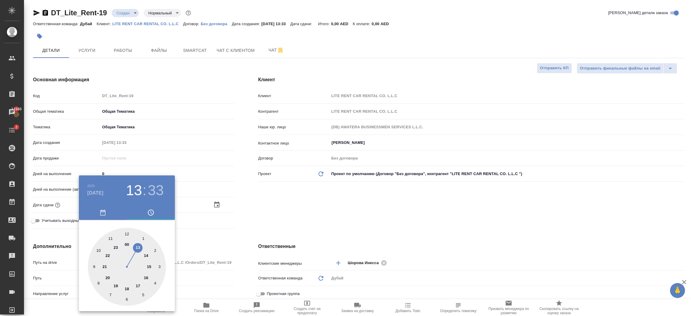
click at [272, 216] on div at bounding box center [345, 158] width 691 height 316
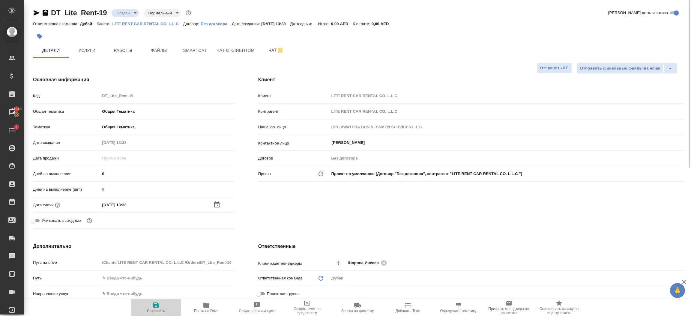
click at [159, 313] on span "Сохранить" at bounding box center [156, 311] width 18 height 4
type textarea "x"
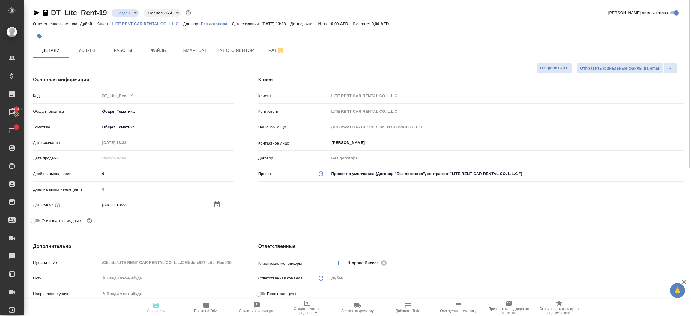
type textarea "x"
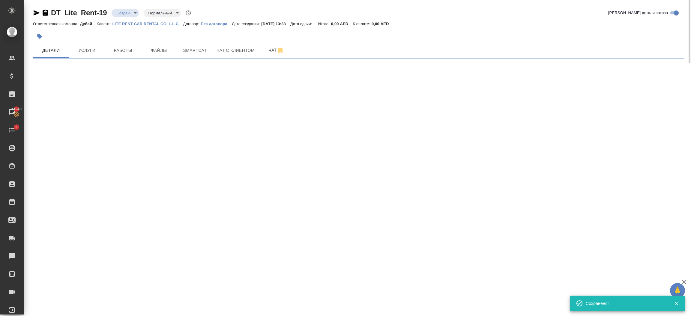
select select "RU"
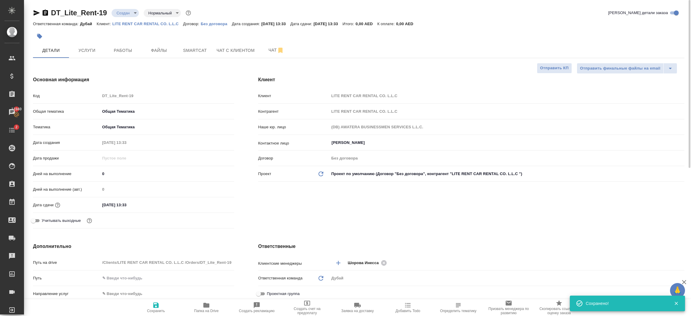
type textarea "x"
click at [91, 52] on span "Услуги" at bounding box center [87, 51] width 29 height 8
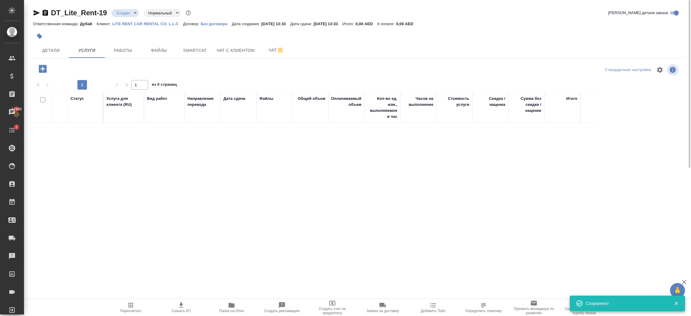
click at [47, 68] on icon "button" at bounding box center [43, 69] width 11 height 11
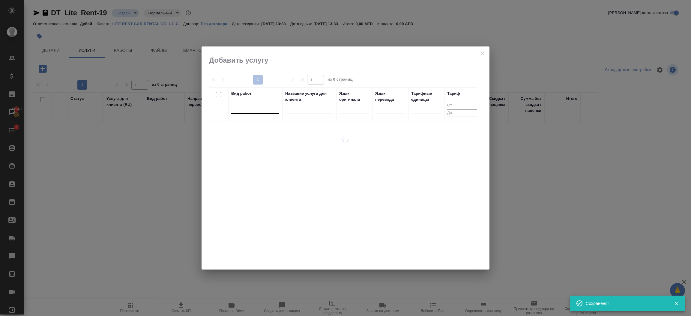
click at [249, 113] on div at bounding box center [255, 108] width 48 height 11
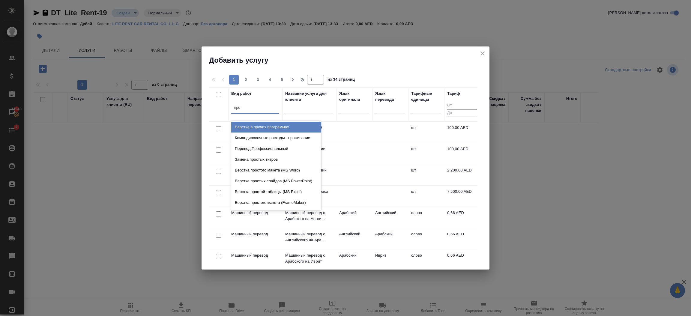
type input "проф"
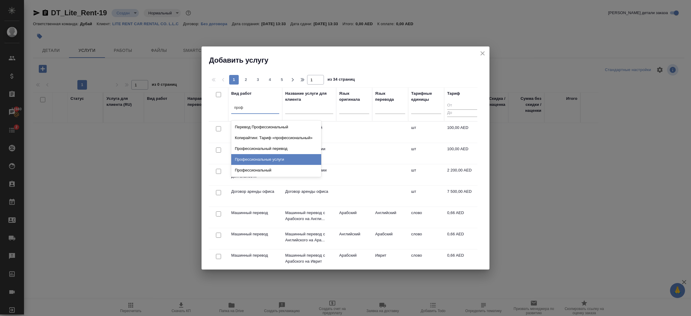
click at [283, 161] on div "Профессиональные услуги" at bounding box center [276, 159] width 90 height 11
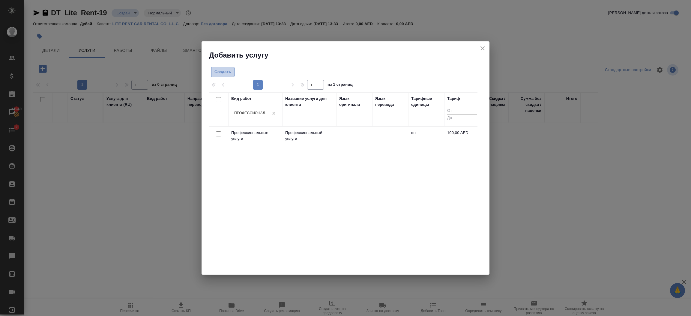
click at [226, 73] on span "Создать" at bounding box center [223, 72] width 17 height 7
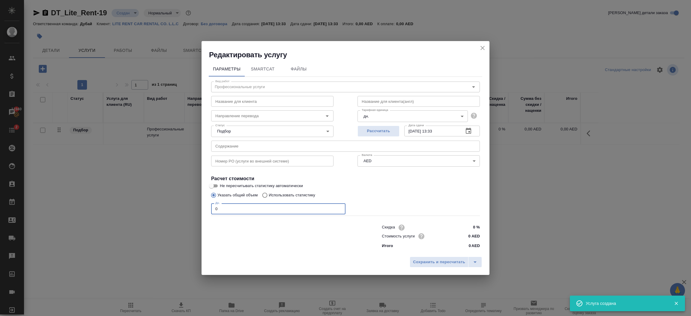
click at [260, 213] on input "0" at bounding box center [278, 208] width 134 height 11
type input "1"
click at [416, 260] on span "Сохранить и пересчитать" at bounding box center [439, 262] width 52 height 7
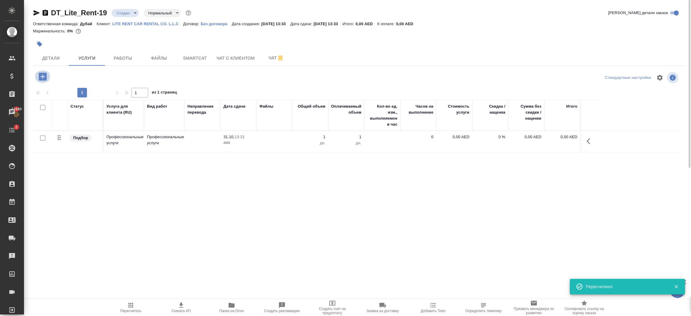
click at [44, 78] on icon "button" at bounding box center [43, 77] width 8 height 8
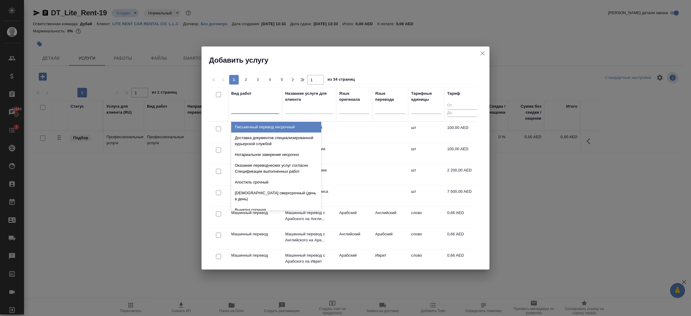
click at [256, 110] on div at bounding box center [255, 108] width 48 height 9
type input "он"
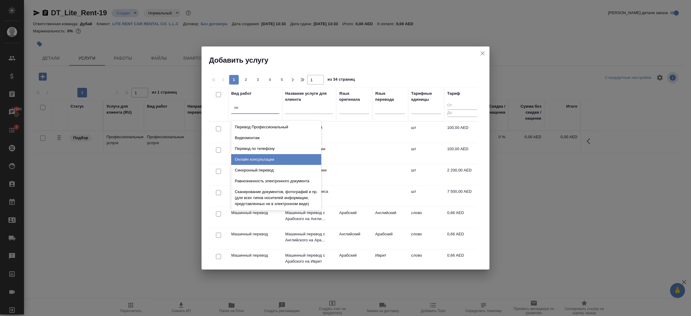
click at [272, 158] on div "Онлайн консультации" at bounding box center [276, 159] width 90 height 11
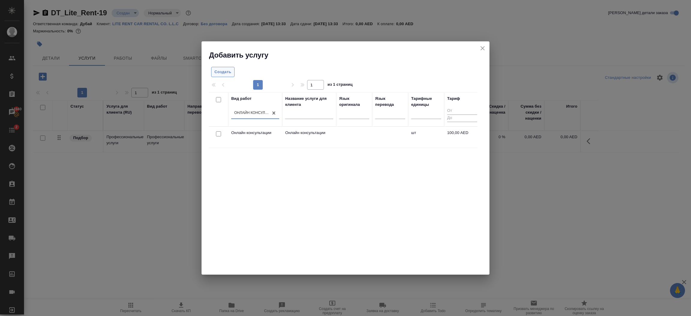
click at [228, 71] on span "Создать" at bounding box center [223, 72] width 17 height 7
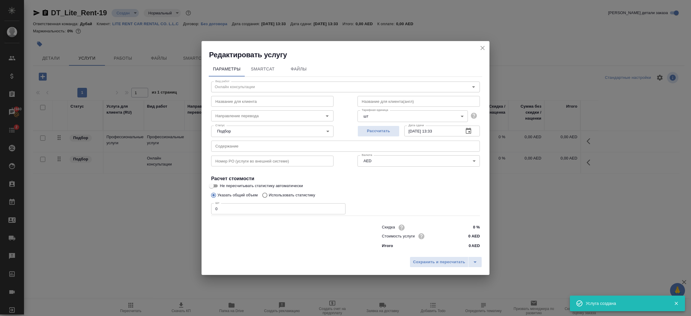
click at [261, 209] on input "0" at bounding box center [278, 208] width 134 height 11
type input "1"
click at [415, 262] on span "Сохранить и пересчитать" at bounding box center [439, 262] width 52 height 7
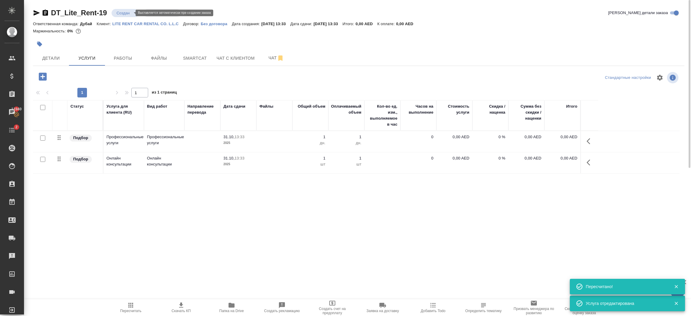
click at [122, 13] on body "🙏 .cls-1 fill:#fff; AWATERA [PERSON_NAME].shorova_kiev Клиенты Спецификации Зак…" at bounding box center [345, 158] width 691 height 316
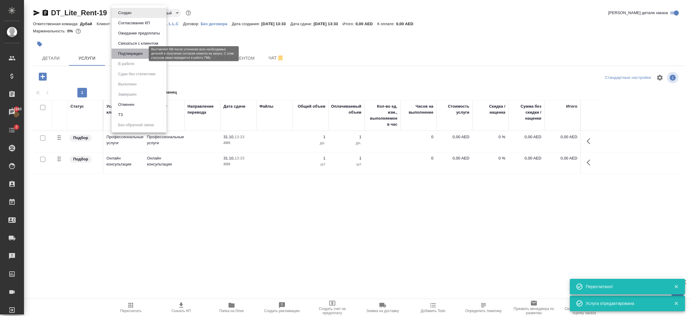
click at [138, 55] on button "Подтвержден" at bounding box center [130, 53] width 28 height 7
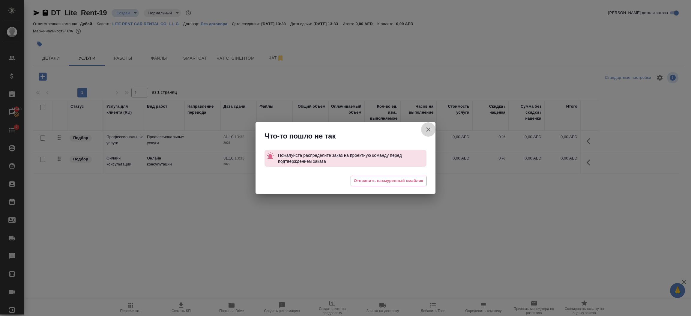
click at [428, 129] on icon "button" at bounding box center [428, 130] width 4 height 4
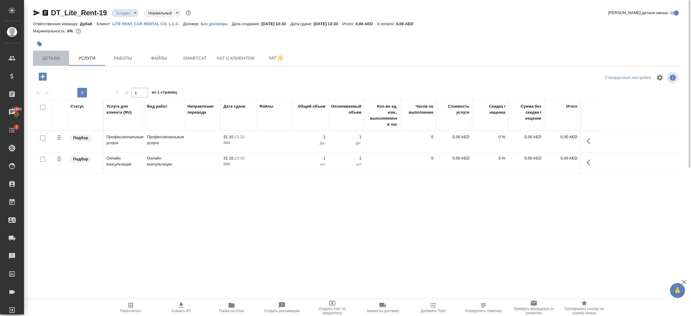
click at [56, 57] on span "Детали" at bounding box center [51, 59] width 29 height 8
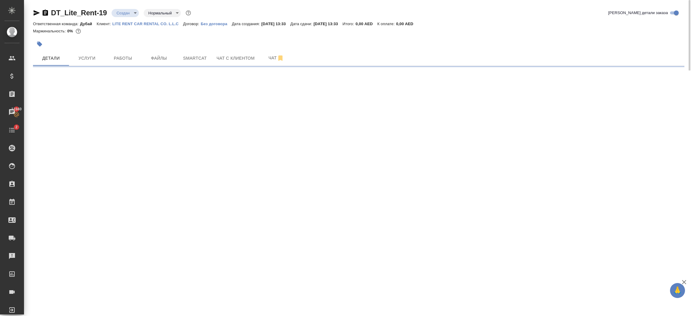
select select "RU"
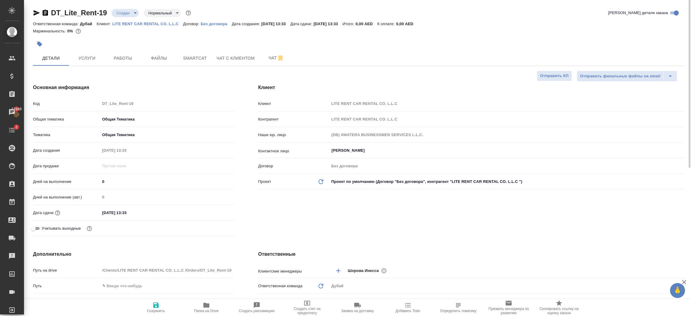
type textarea "x"
click at [429, 229] on div "Клиент Клиент LITE RENT CAR RENTAL CO. L.L.C Контрагент LITE RENT CAR RENTAL CO…" at bounding box center [471, 161] width 450 height 179
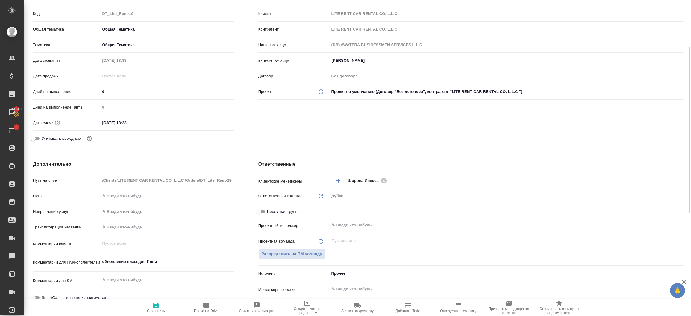
scroll to position [99, 0]
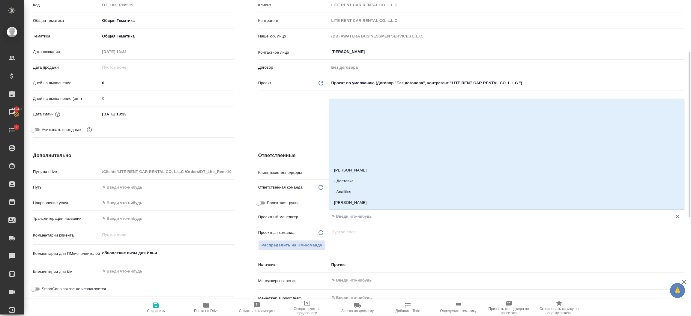
click at [368, 218] on input "text" at bounding box center [497, 216] width 332 height 7
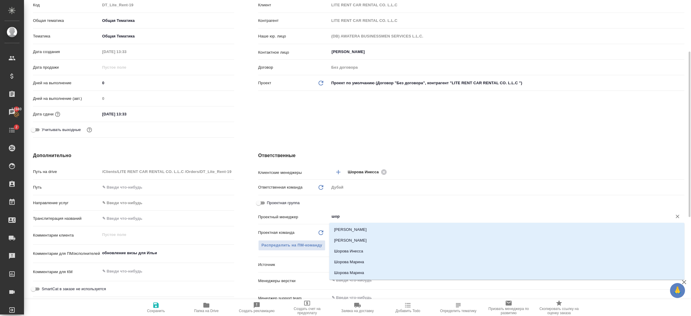
type input "шоро"
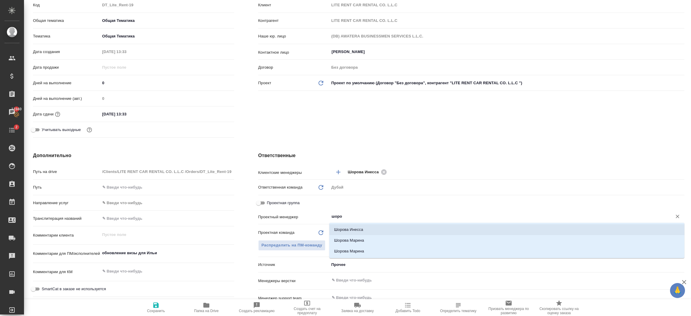
click at [369, 230] on li "Шорова Инесса" at bounding box center [506, 229] width 355 height 11
type textarea "x"
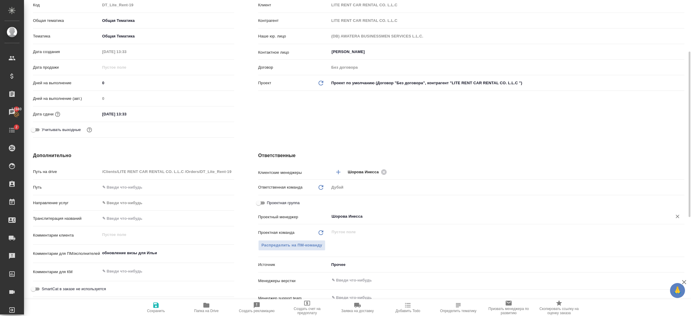
type input "Шорова Инесса"
click at [163, 308] on span "Сохранить" at bounding box center [155, 307] width 43 height 11
type textarea "x"
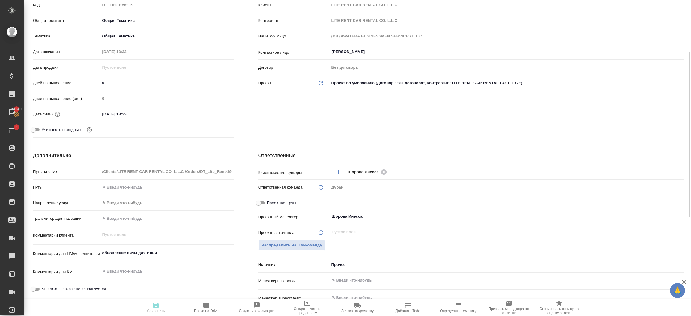
type textarea "x"
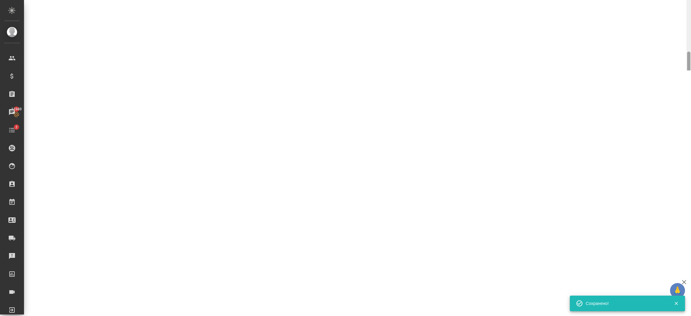
select select "RU"
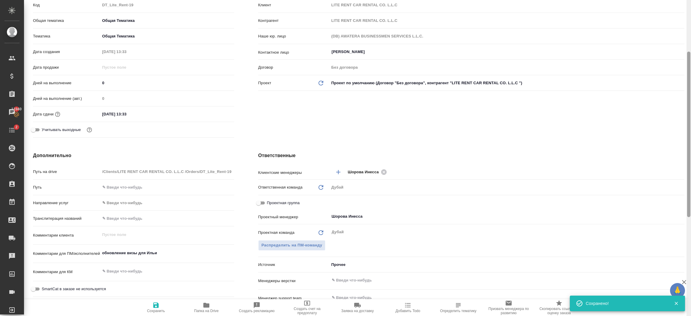
type textarea "x"
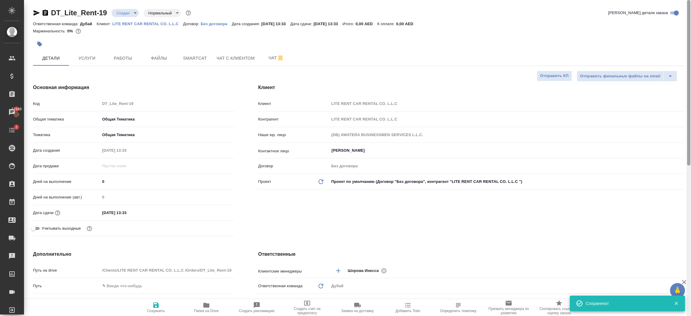
click at [687, 29] on div at bounding box center [689, 158] width 5 height 317
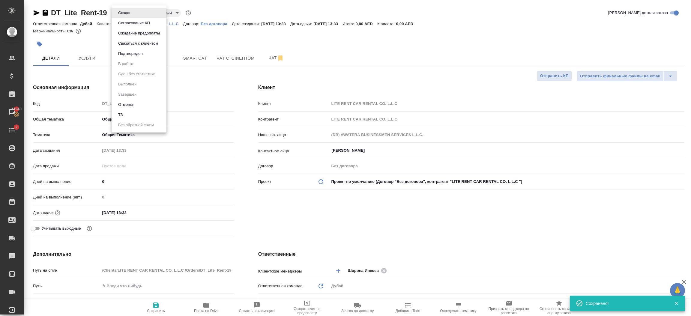
click at [131, 14] on body "🙏 .cls-1 fill:#fff; AWATERA [PERSON_NAME].shorova_kiev Клиенты Спецификации Зак…" at bounding box center [345, 158] width 691 height 316
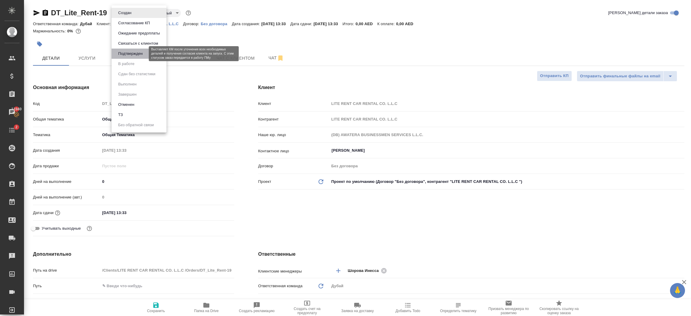
click at [144, 52] on button "Подтвержден" at bounding box center [130, 53] width 28 height 7
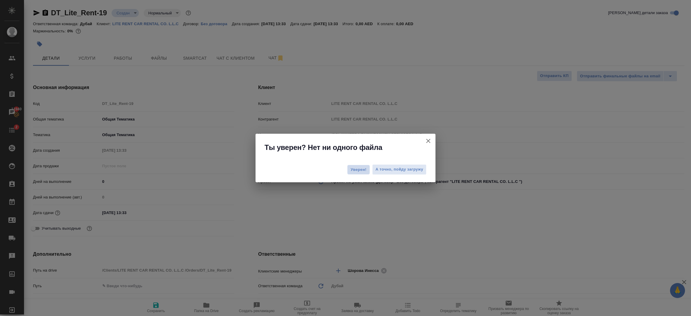
click at [362, 169] on span "Уверен!" at bounding box center [359, 170] width 16 height 6
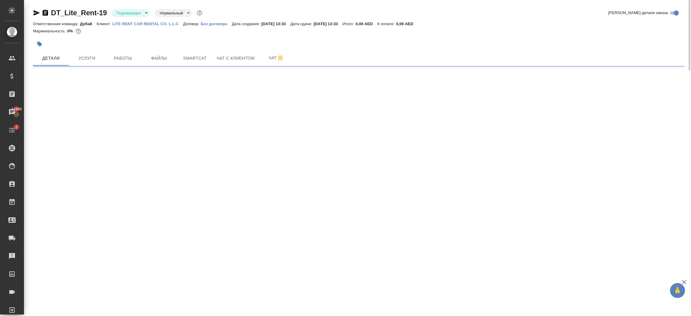
select select "RU"
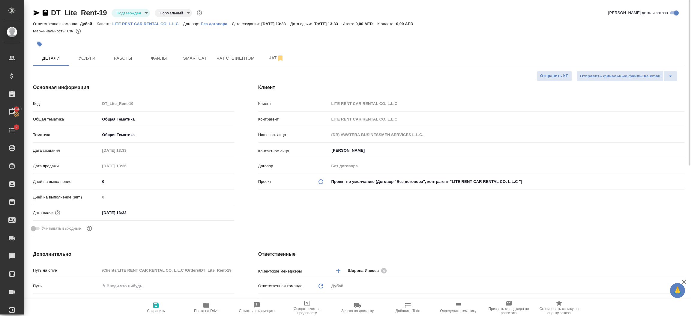
type textarea "x"
